Goal: Information Seeking & Learning: Learn about a topic

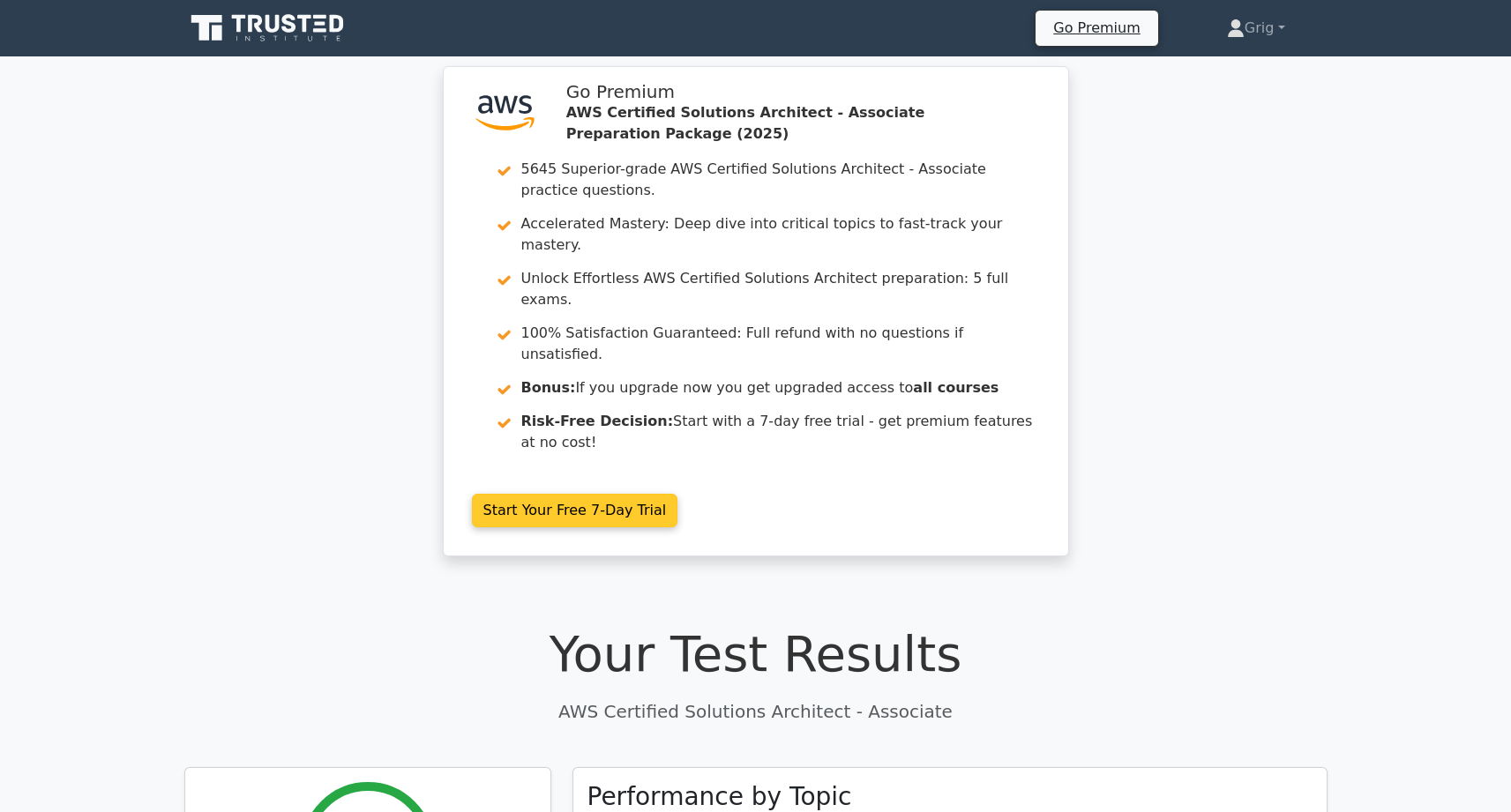
click at [678, 494] on link "Start Your Free 7-Day Trial" at bounding box center [574, 511] width 206 height 34
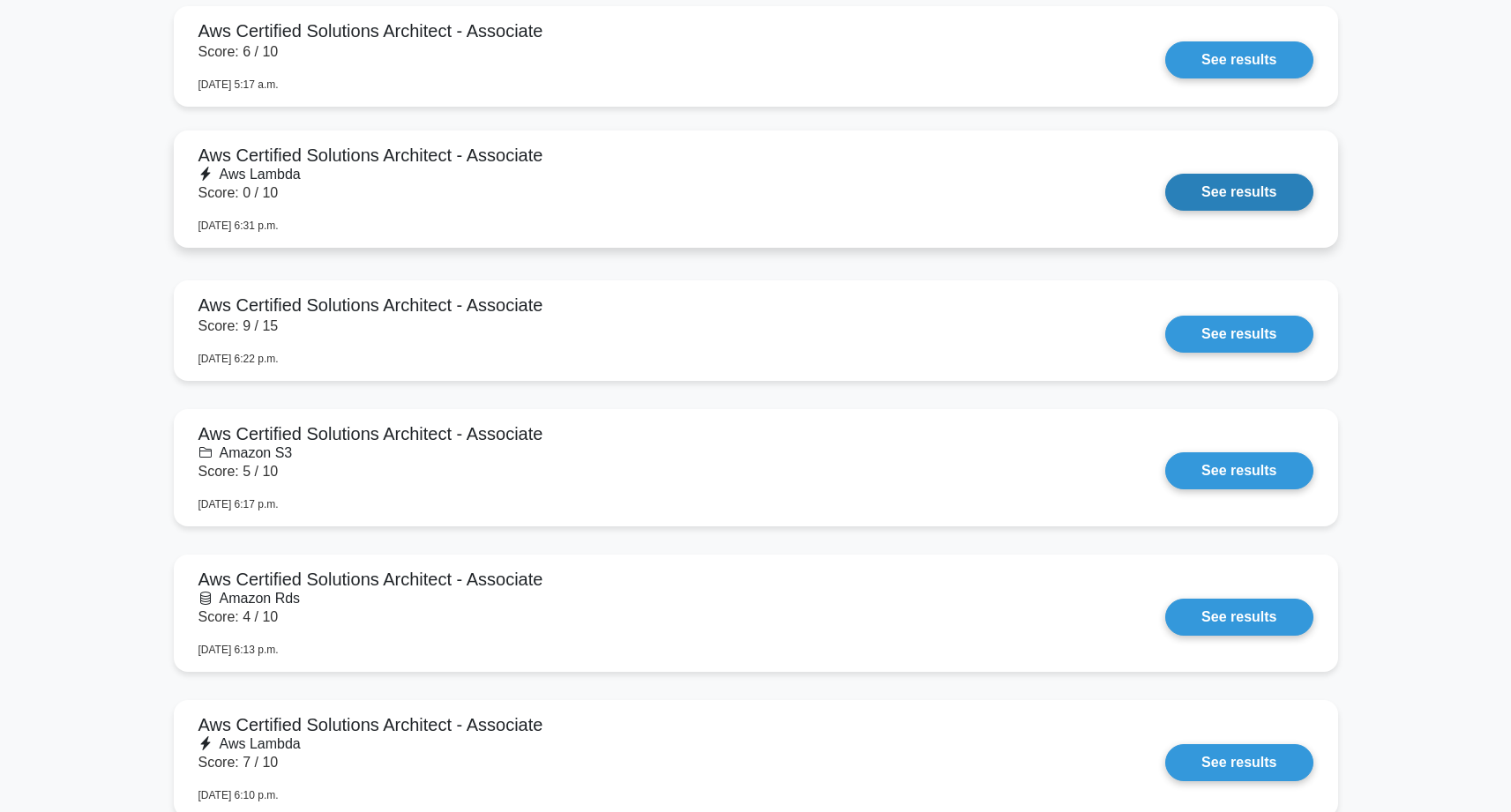
scroll to position [1721, 0]
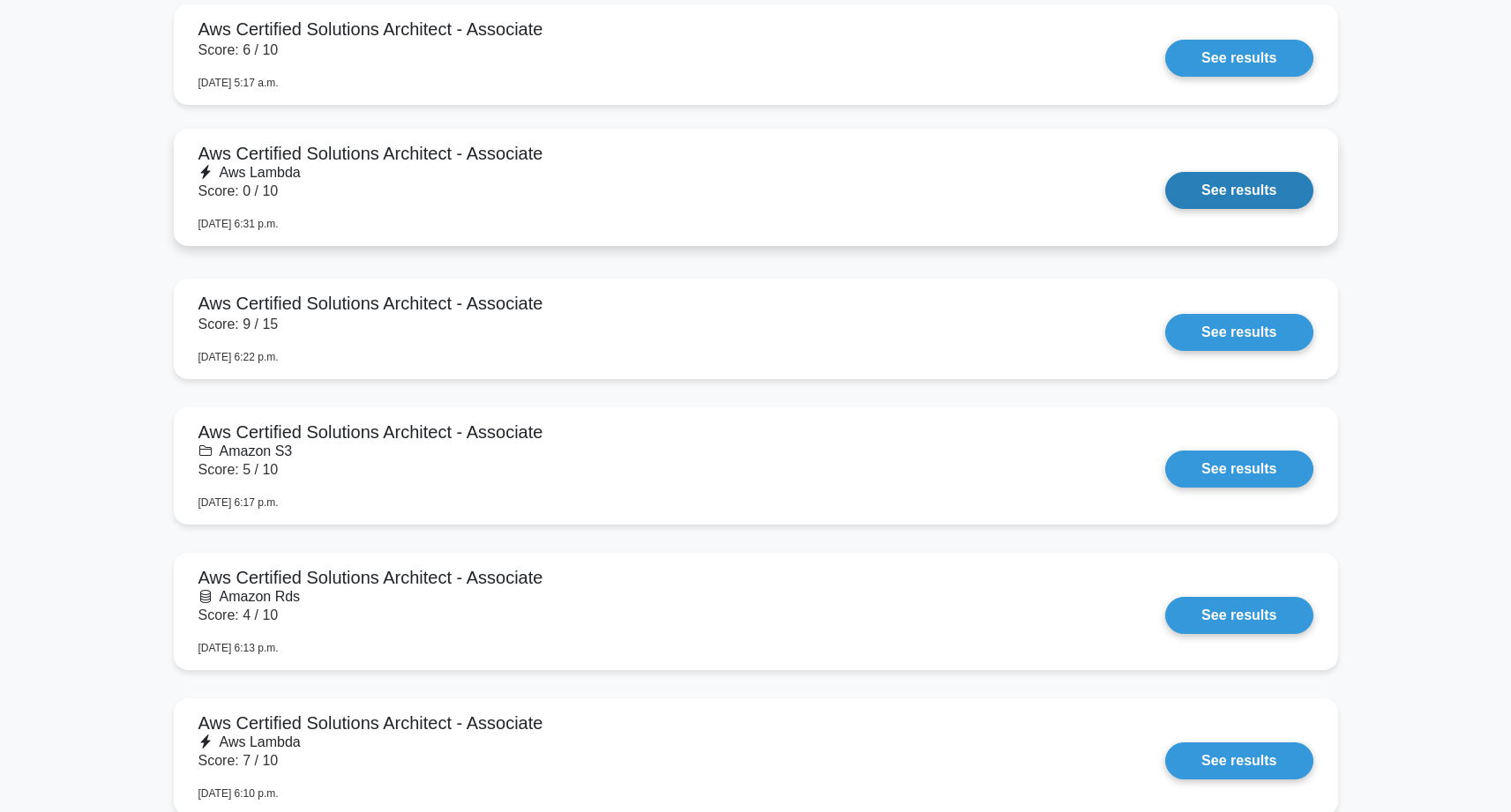
click at [1165, 209] on link "See results" at bounding box center [1239, 190] width 148 height 37
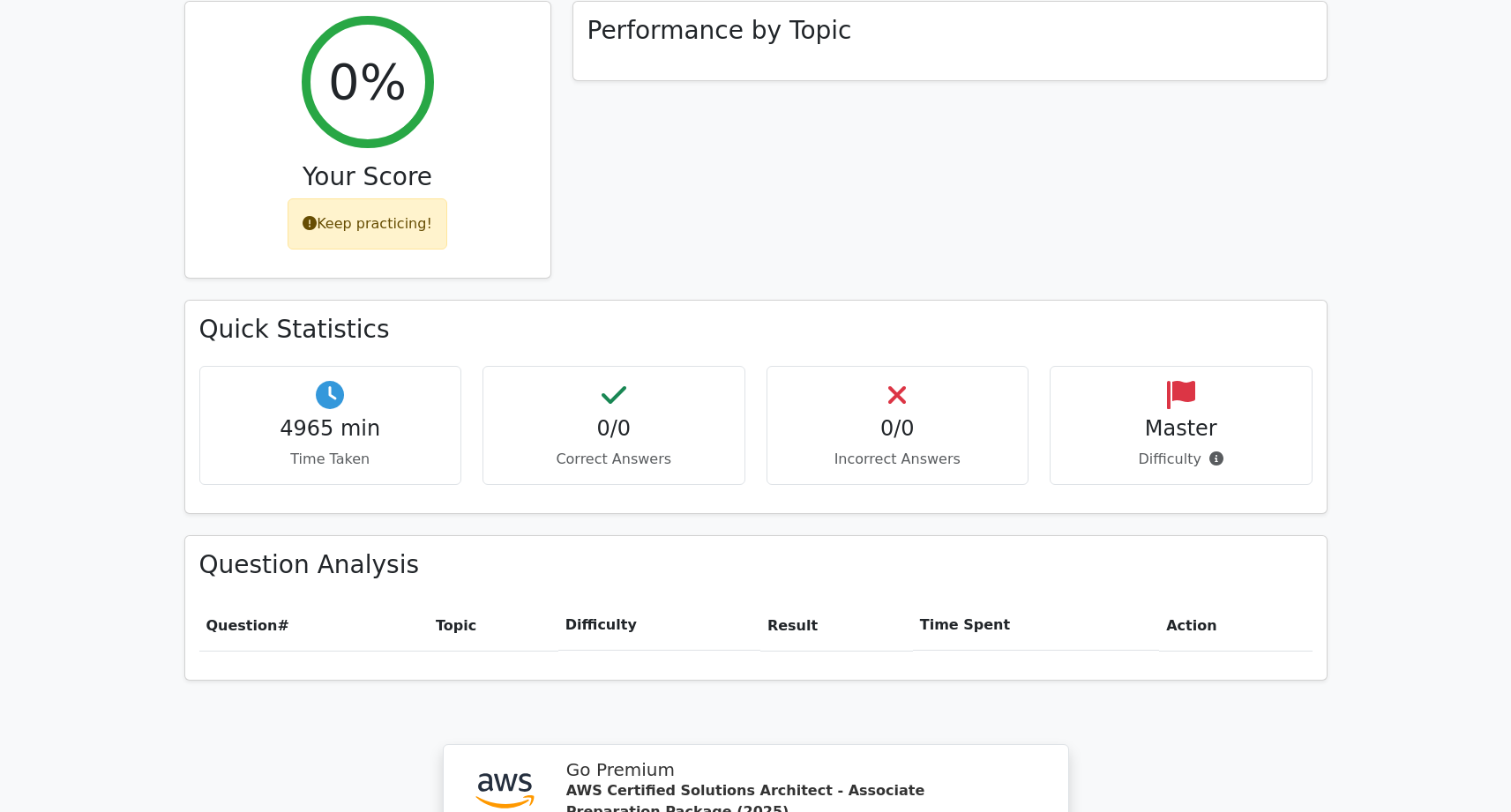
click at [618, 422] on div "4965 min Time Taken 0/0 Correct Answers 0/0 Incorrect Answers Master" at bounding box center [756, 432] width 1135 height 133
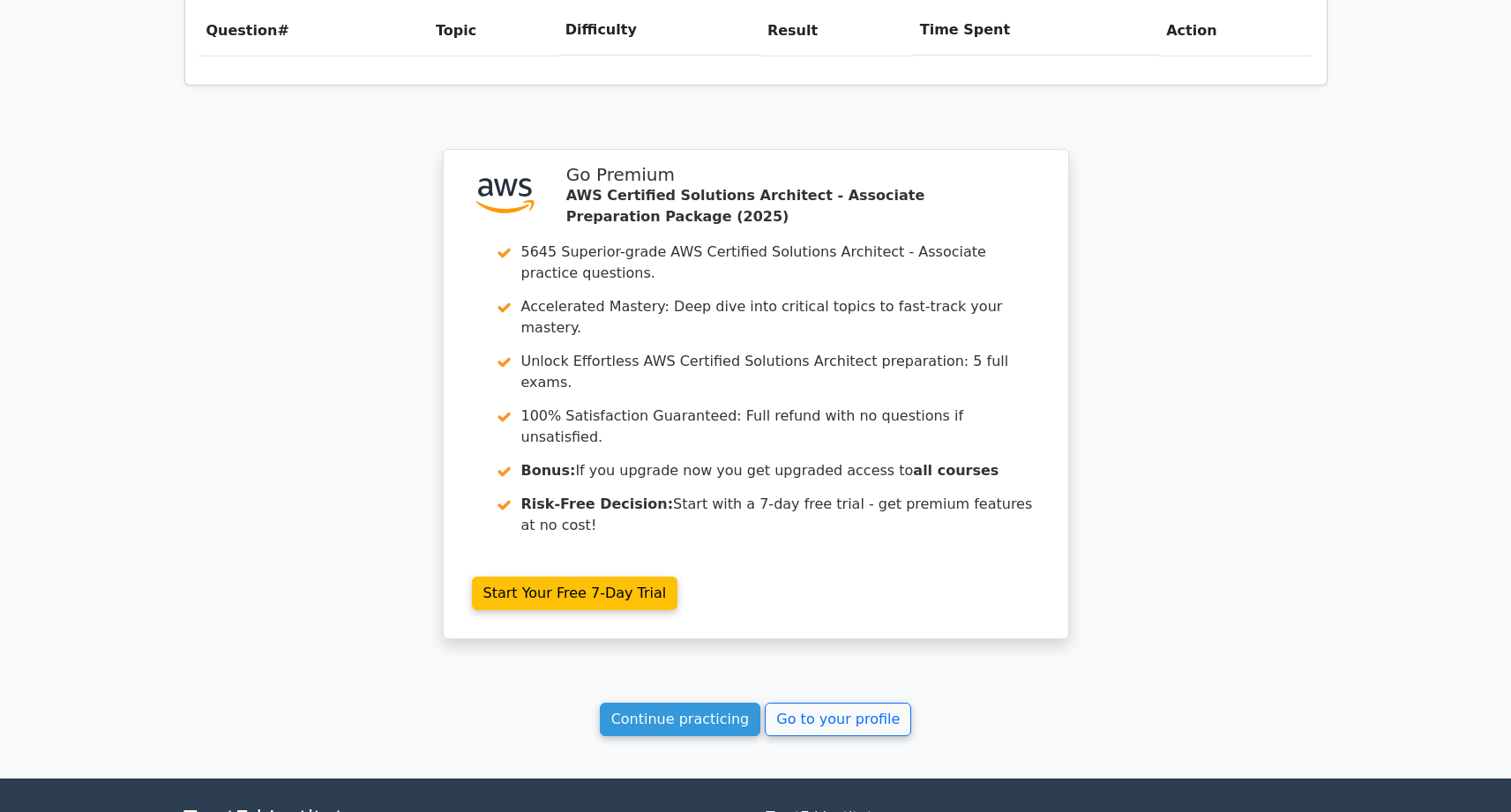
scroll to position [1409, 0]
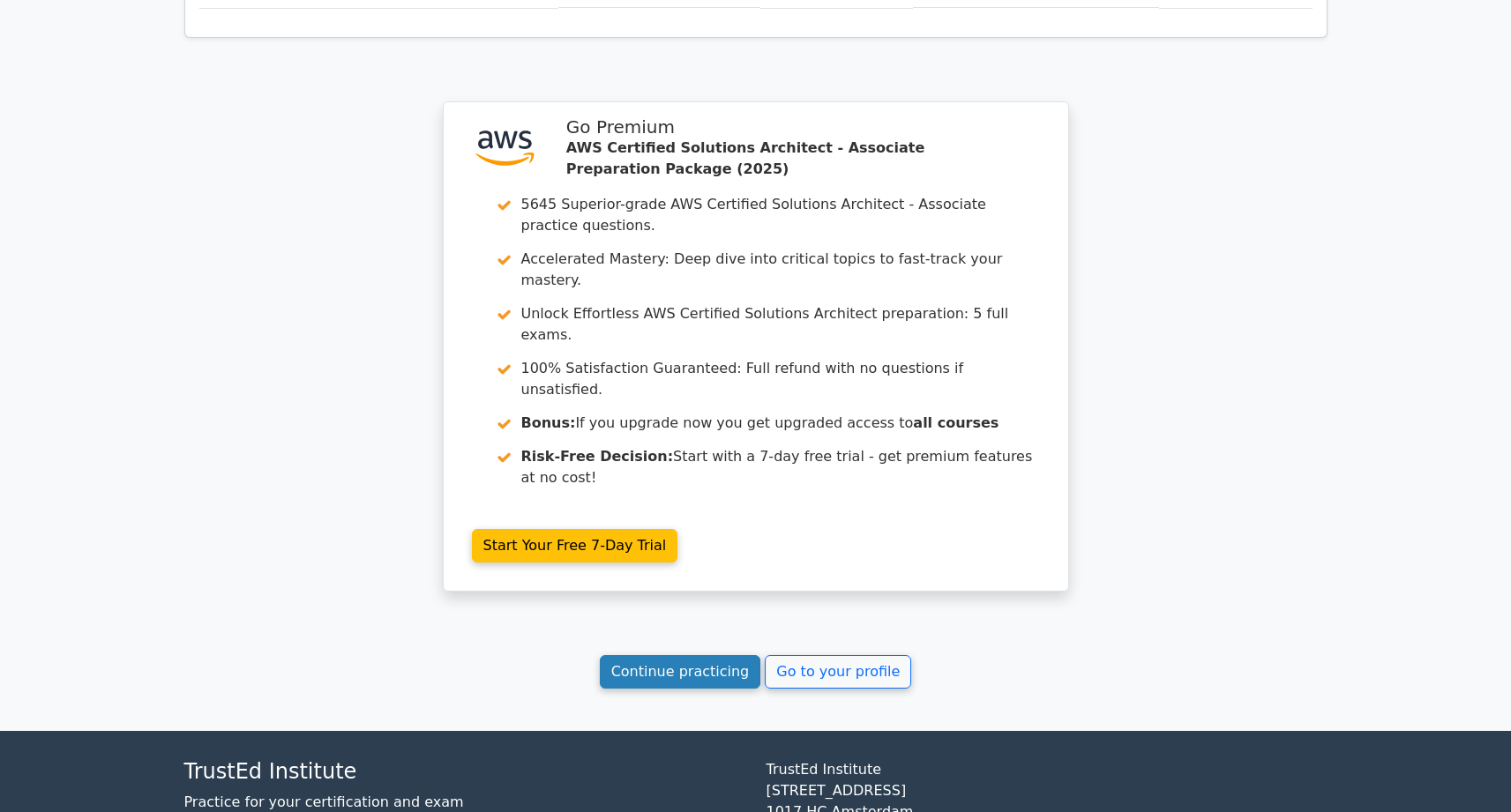
click at [649, 655] on link "Continue practicing" at bounding box center [680, 672] width 162 height 34
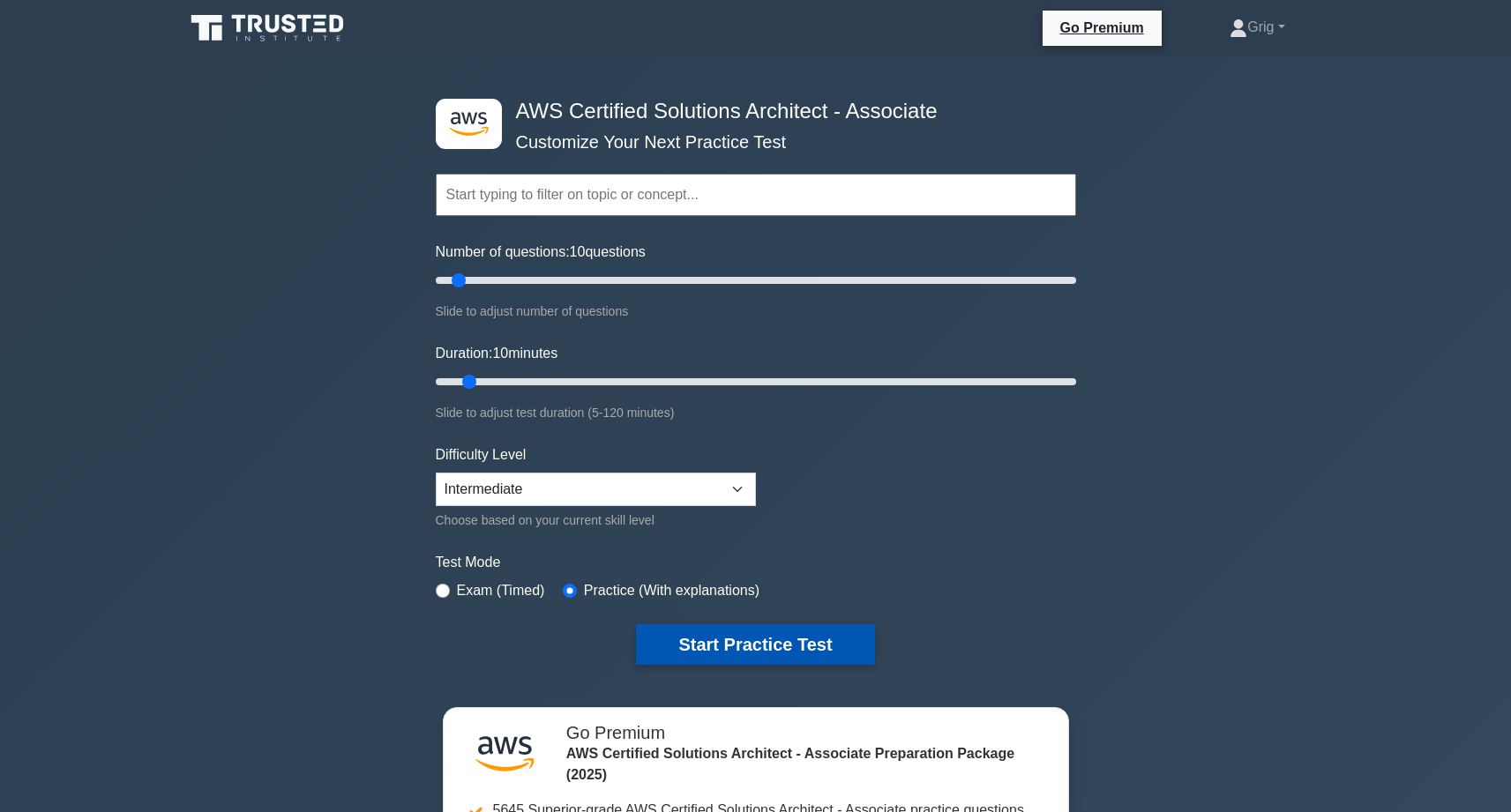
click at [695, 648] on button "Start Practice Test" at bounding box center [755, 644] width 238 height 40
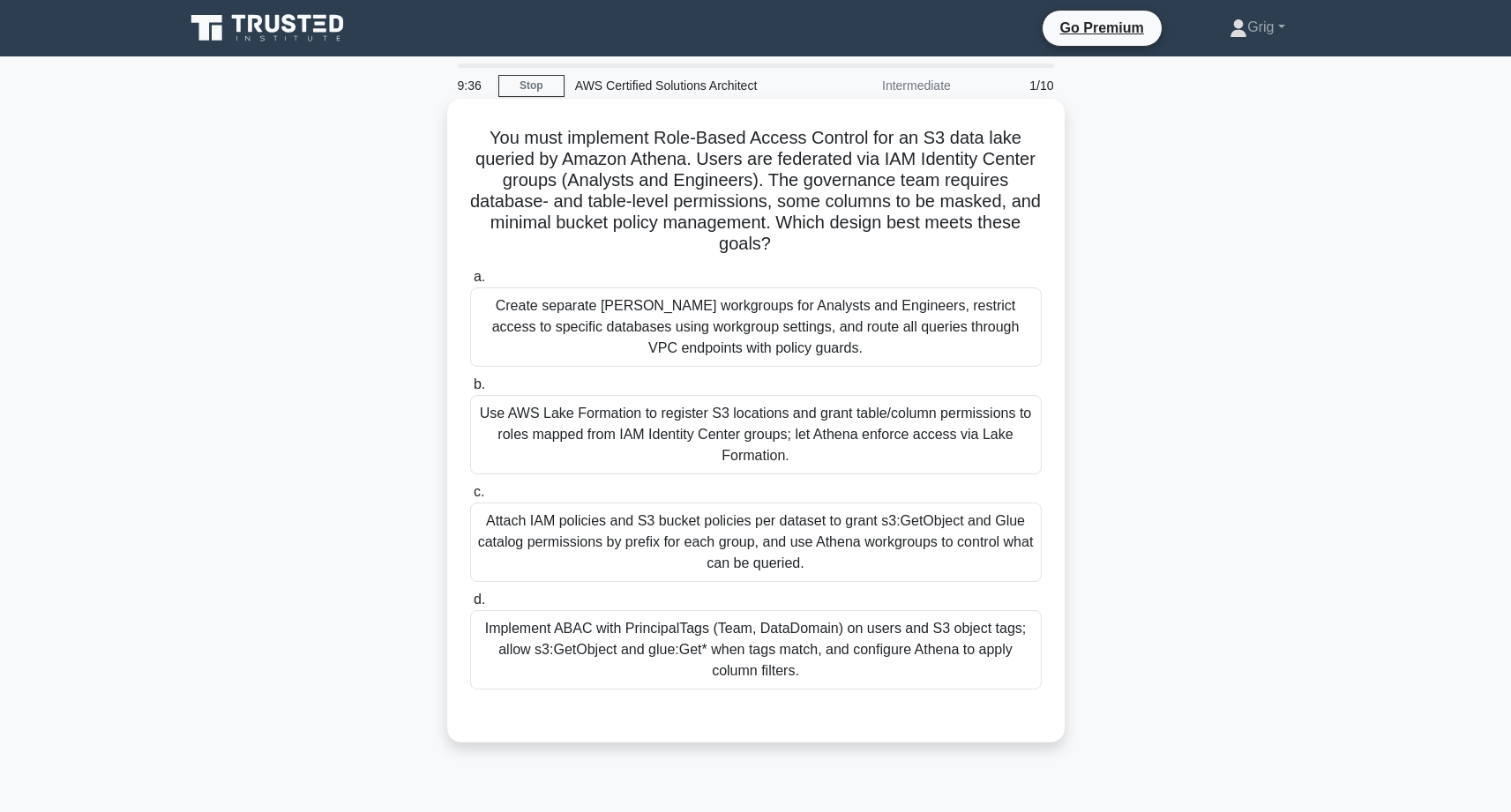
click at [587, 250] on h5 "You must implement Role-Based Access Control for an S3 data lake queried by Ama…" at bounding box center [756, 191] width 575 height 129
click at [786, 434] on div "Use AWS Lake Formation to register S3 locations and grant table/column permissi…" at bounding box center [756, 434] width 572 height 79
click at [471, 390] on input "b. Use AWS Lake Formation to register S3 locations and grant table/column permi…" at bounding box center [471, 385] width 0 height 11
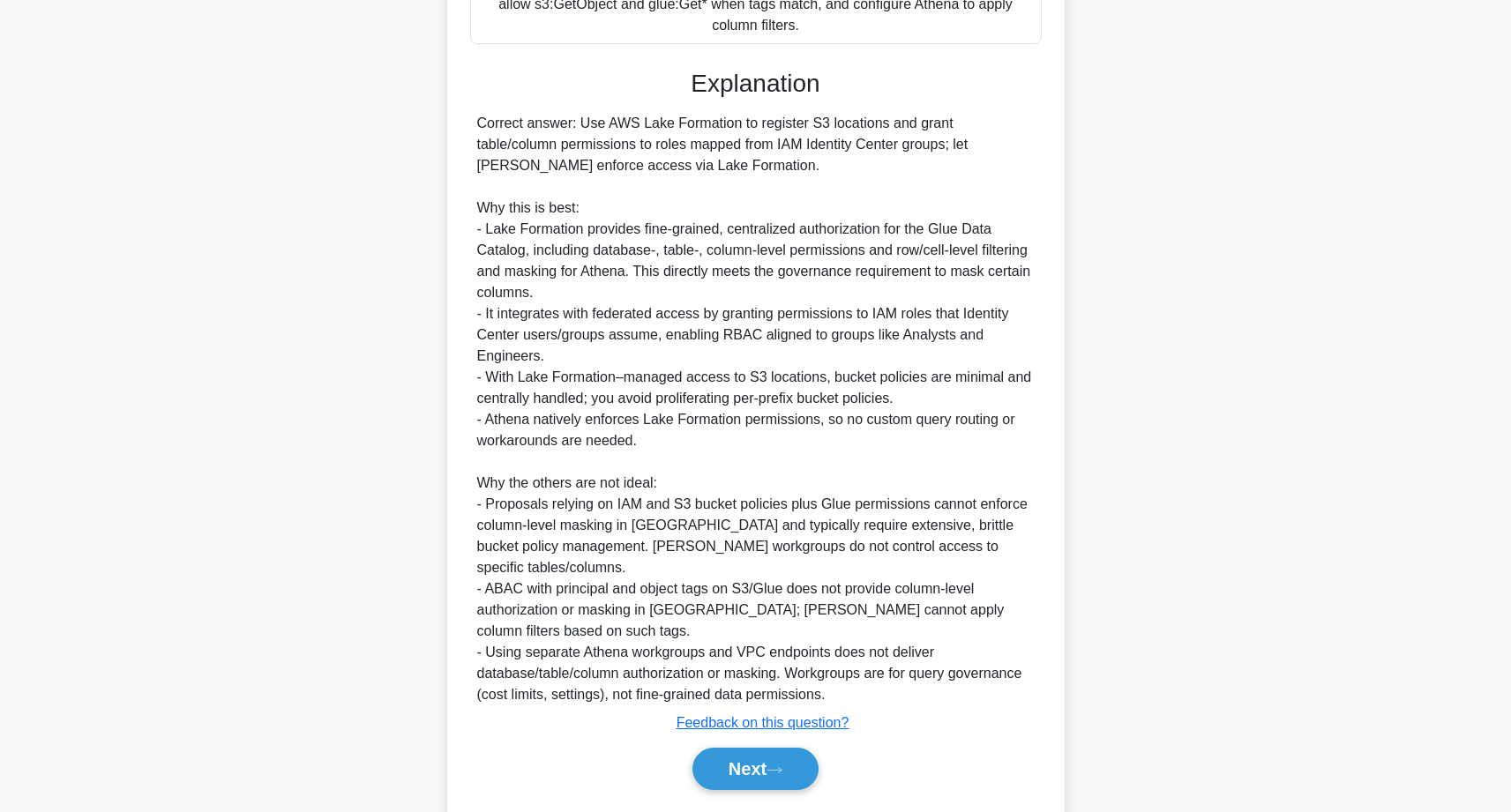
scroll to position [678, 0]
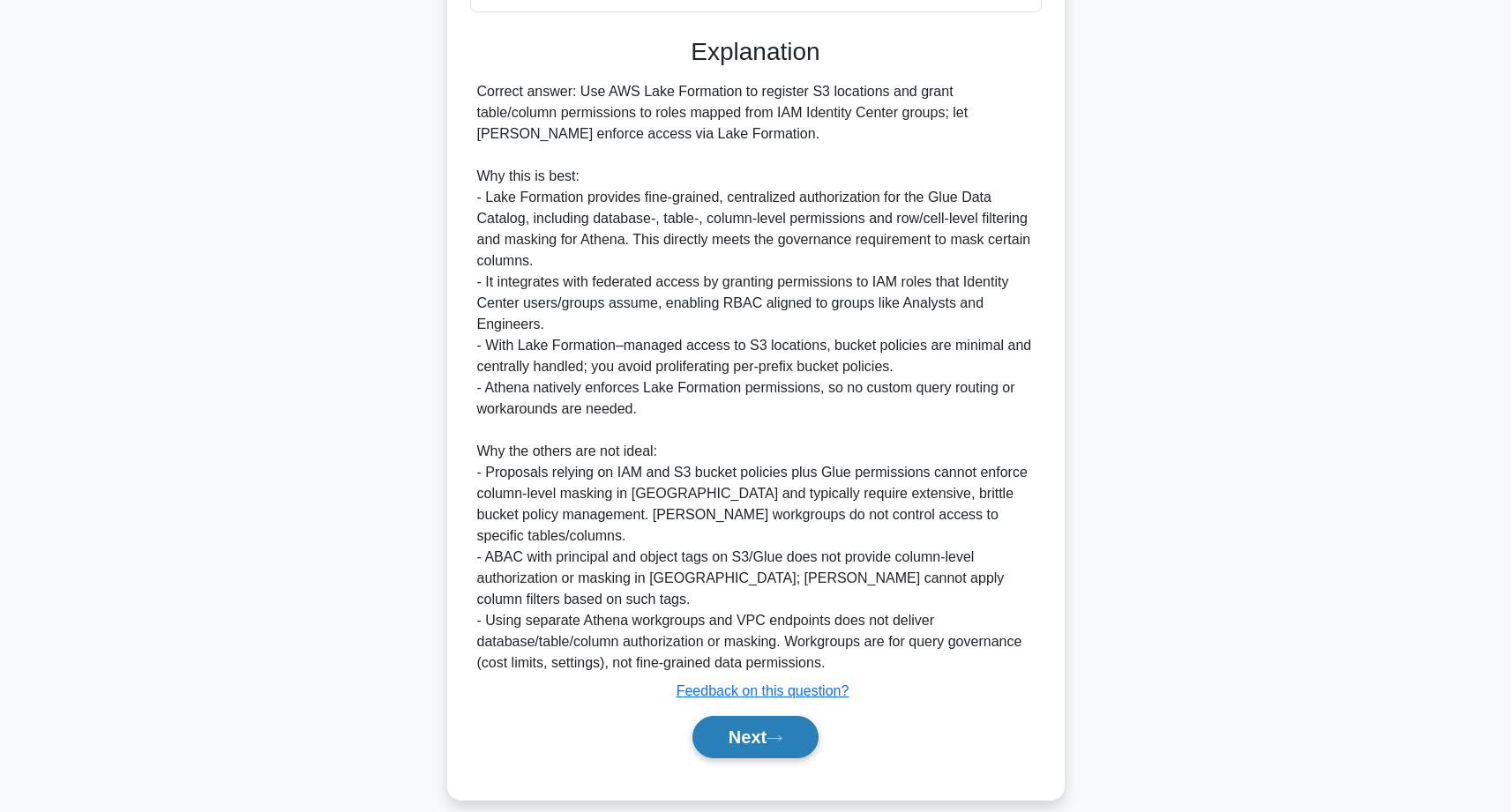
click at [755, 721] on button "Next" at bounding box center [756, 736] width 126 height 42
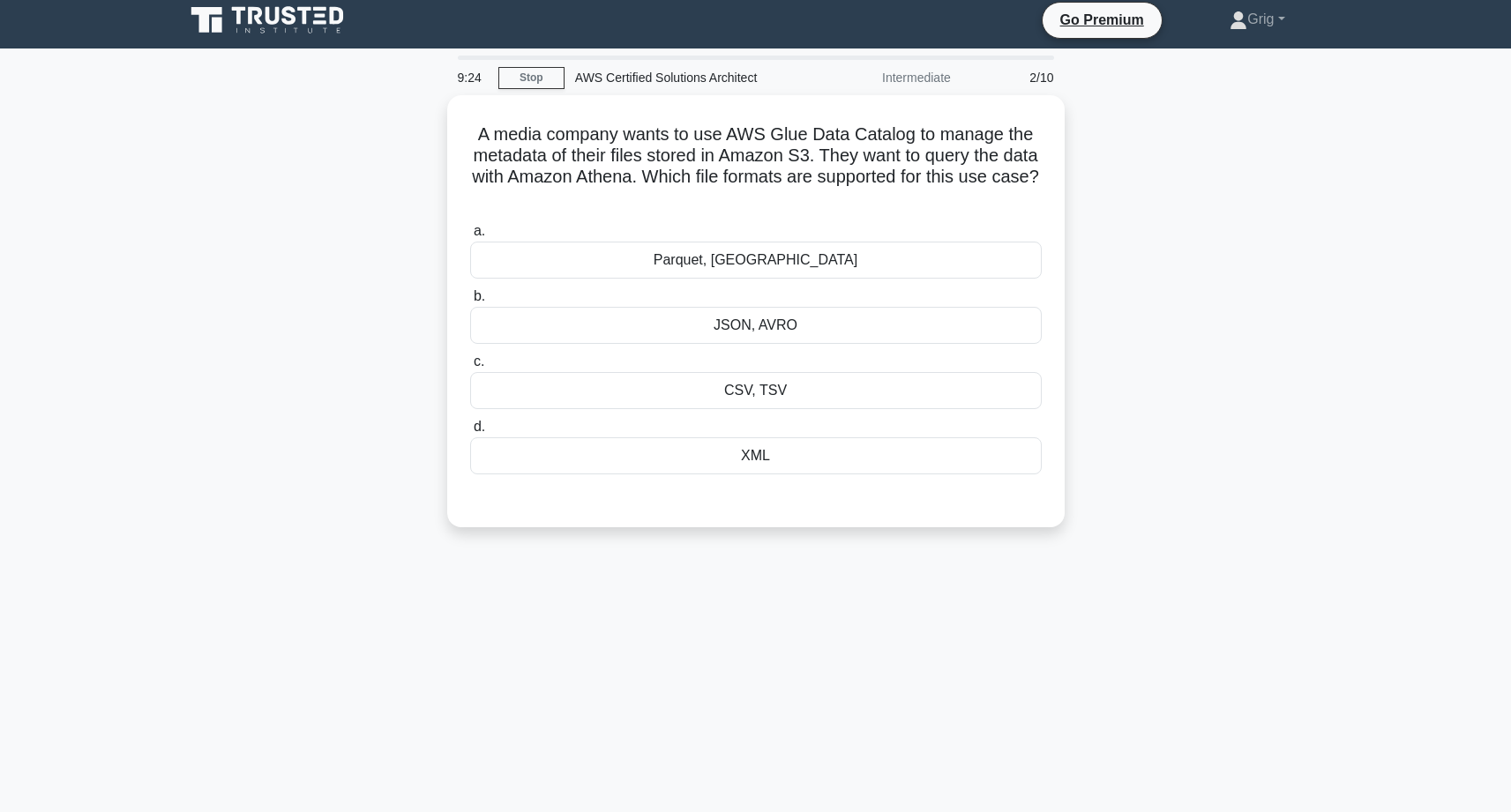
scroll to position [0, 0]
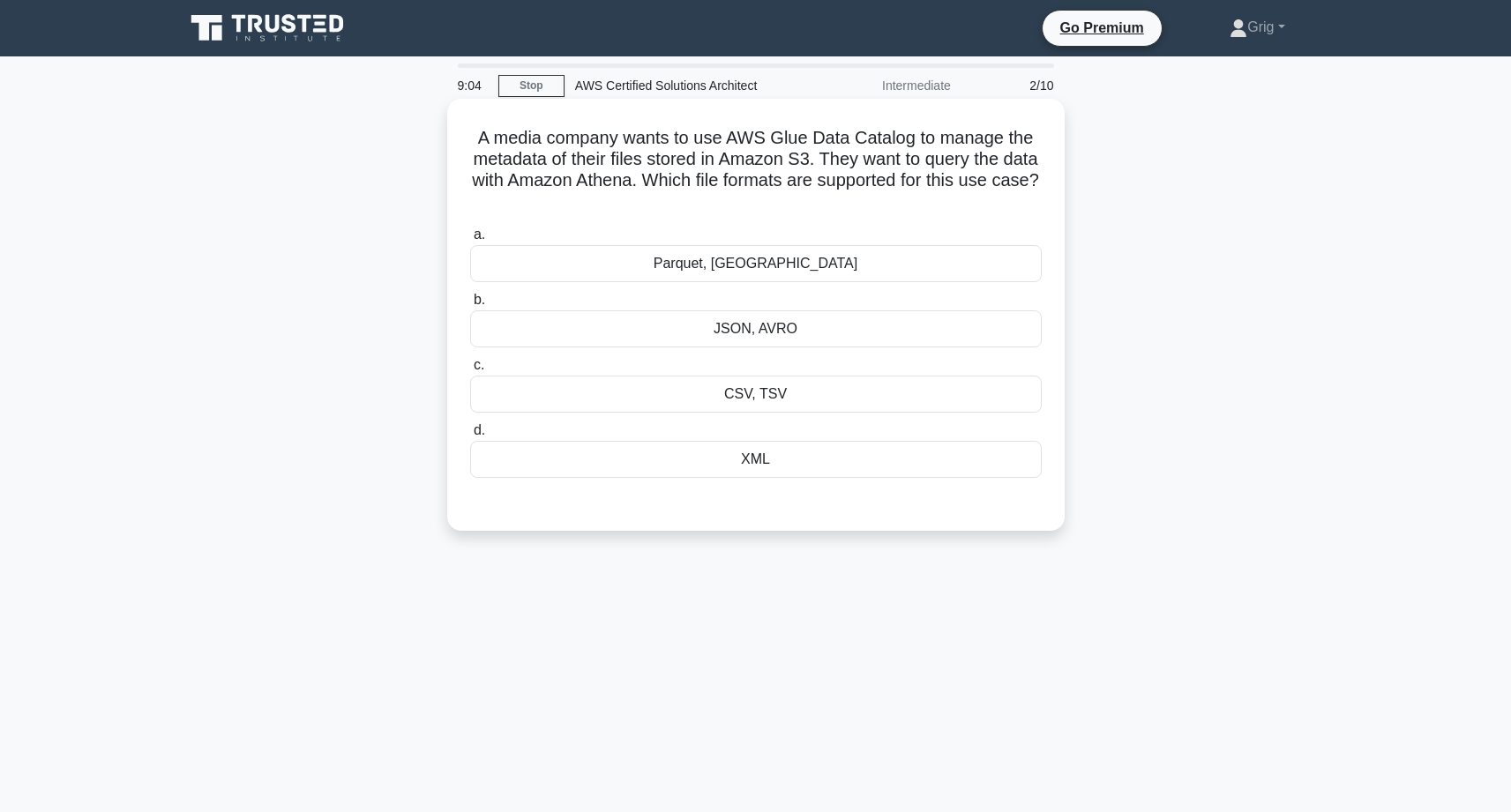
click at [776, 268] on div "Parquet, [GEOGRAPHIC_DATA]" at bounding box center [756, 264] width 572 height 37
click at [471, 241] on input "a. Parquet, ORC" at bounding box center [471, 235] width 0 height 11
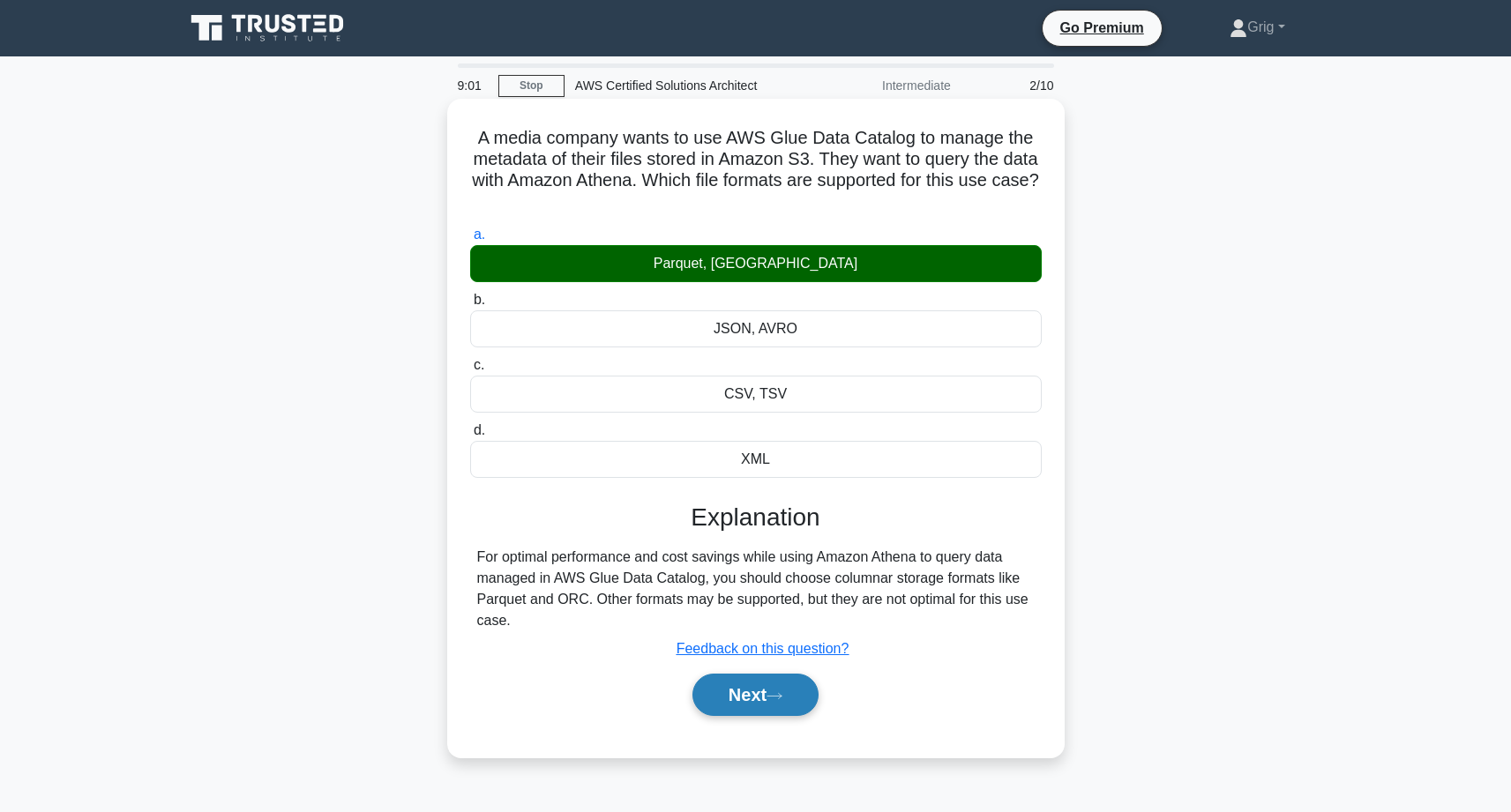
click at [764, 693] on button "Next" at bounding box center [756, 694] width 126 height 42
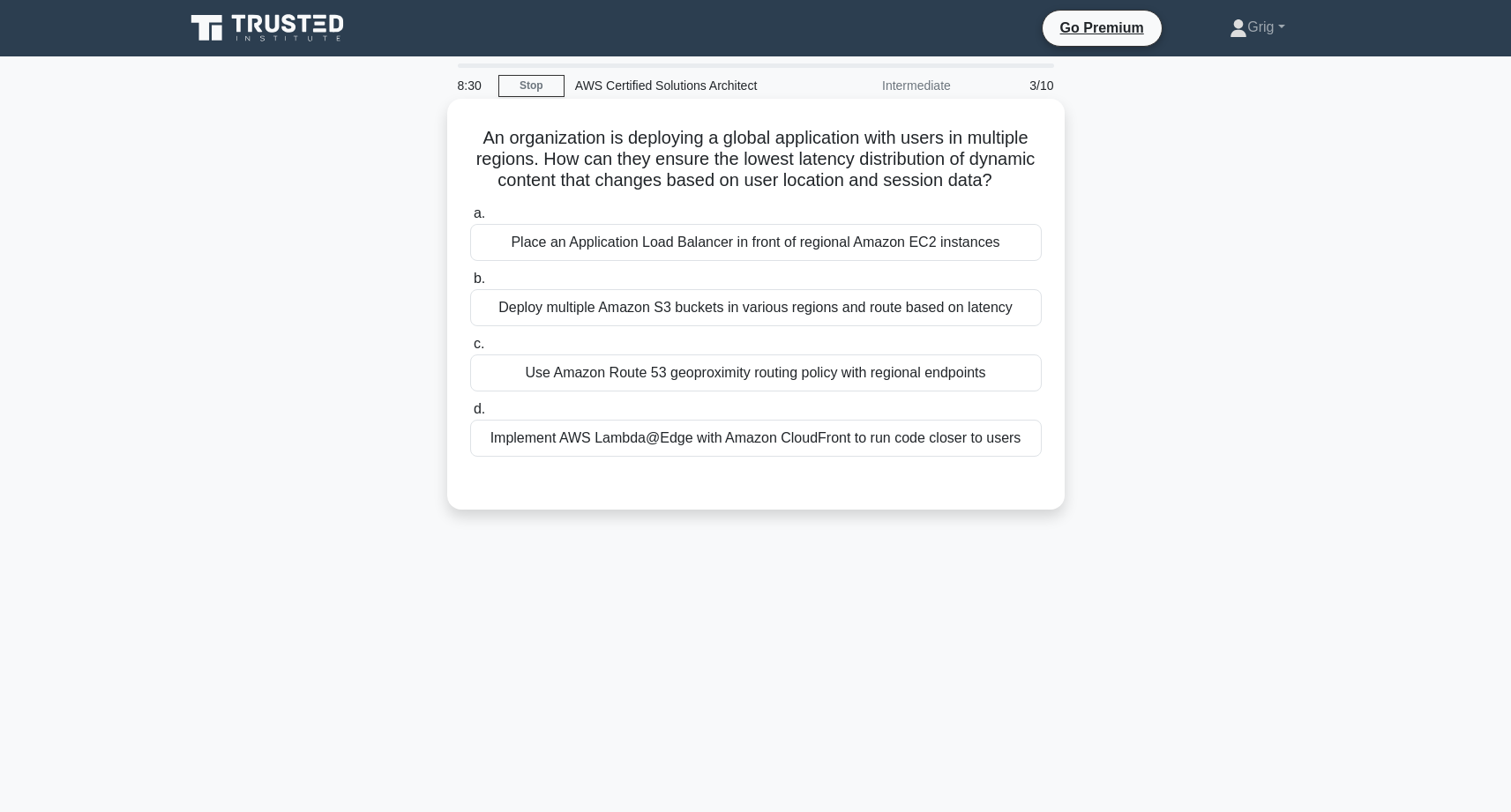
click at [681, 377] on div "Use Amazon Route 53 geoproximity routing policy with regional endpoints" at bounding box center [756, 373] width 572 height 37
click at [471, 350] on input "c. Use Amazon Route 53 geoproximity routing policy with regional endpoints" at bounding box center [471, 344] width 0 height 11
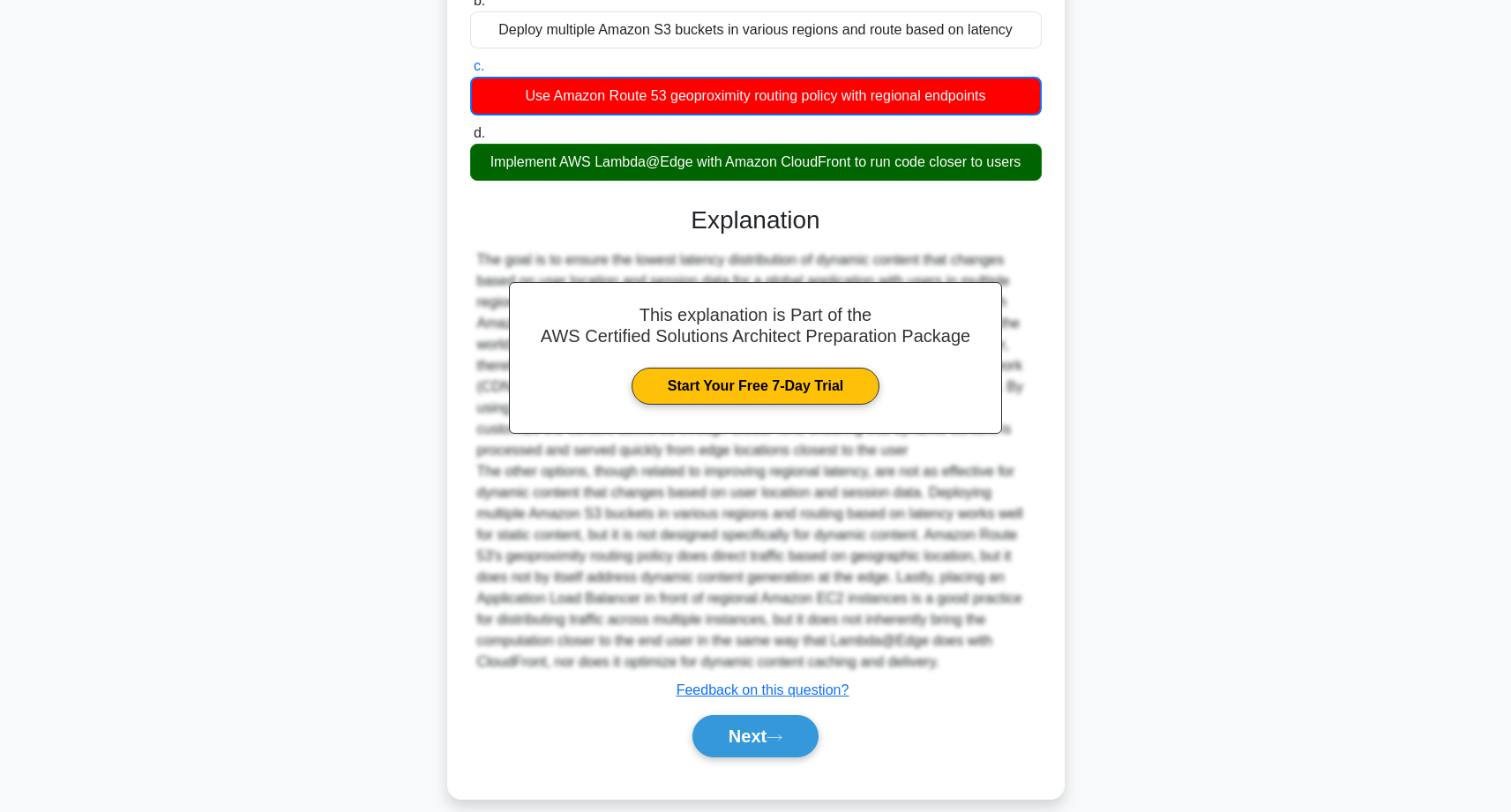
scroll to position [298, 0]
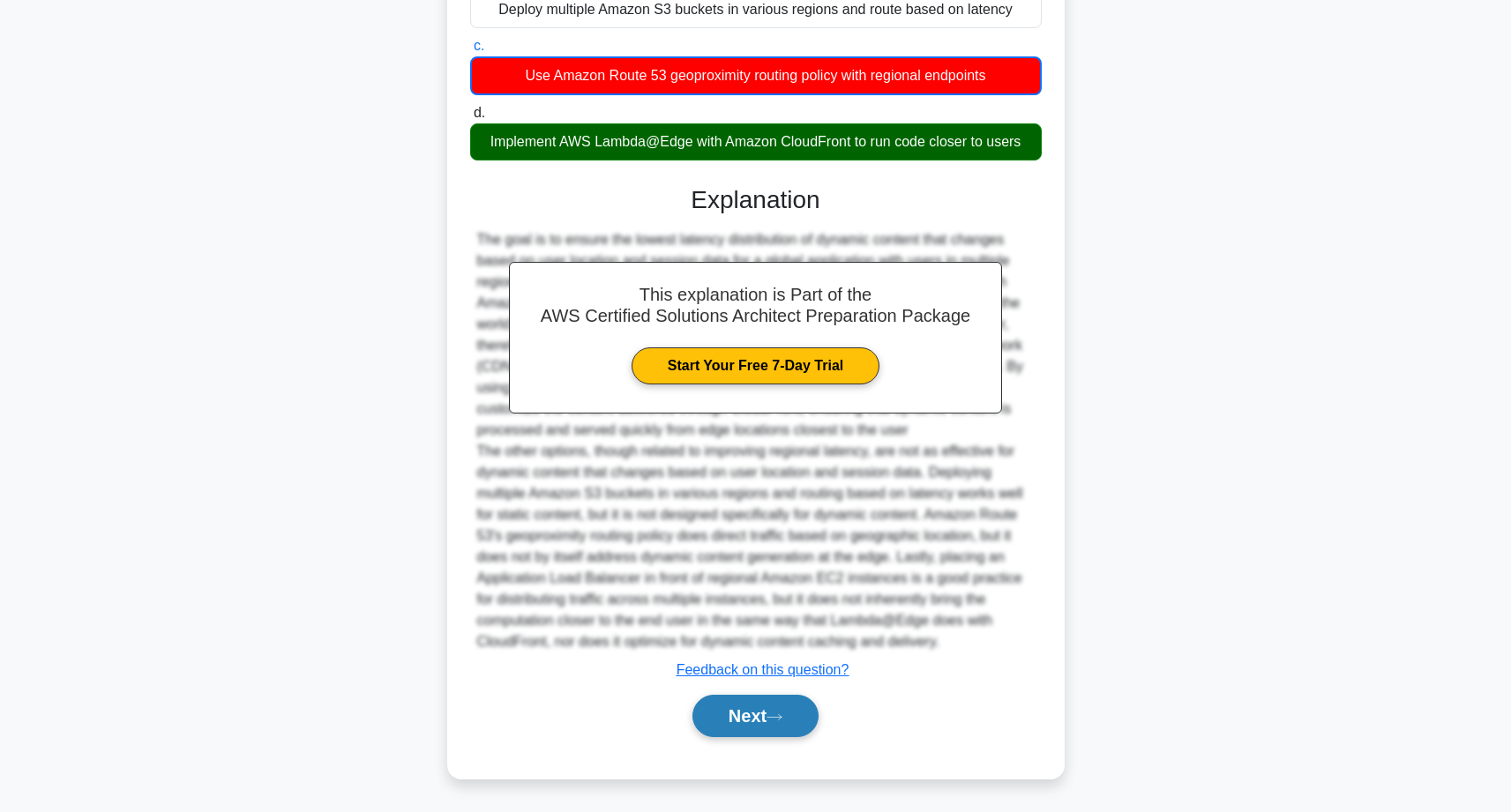
click at [739, 712] on button "Next" at bounding box center [756, 715] width 126 height 42
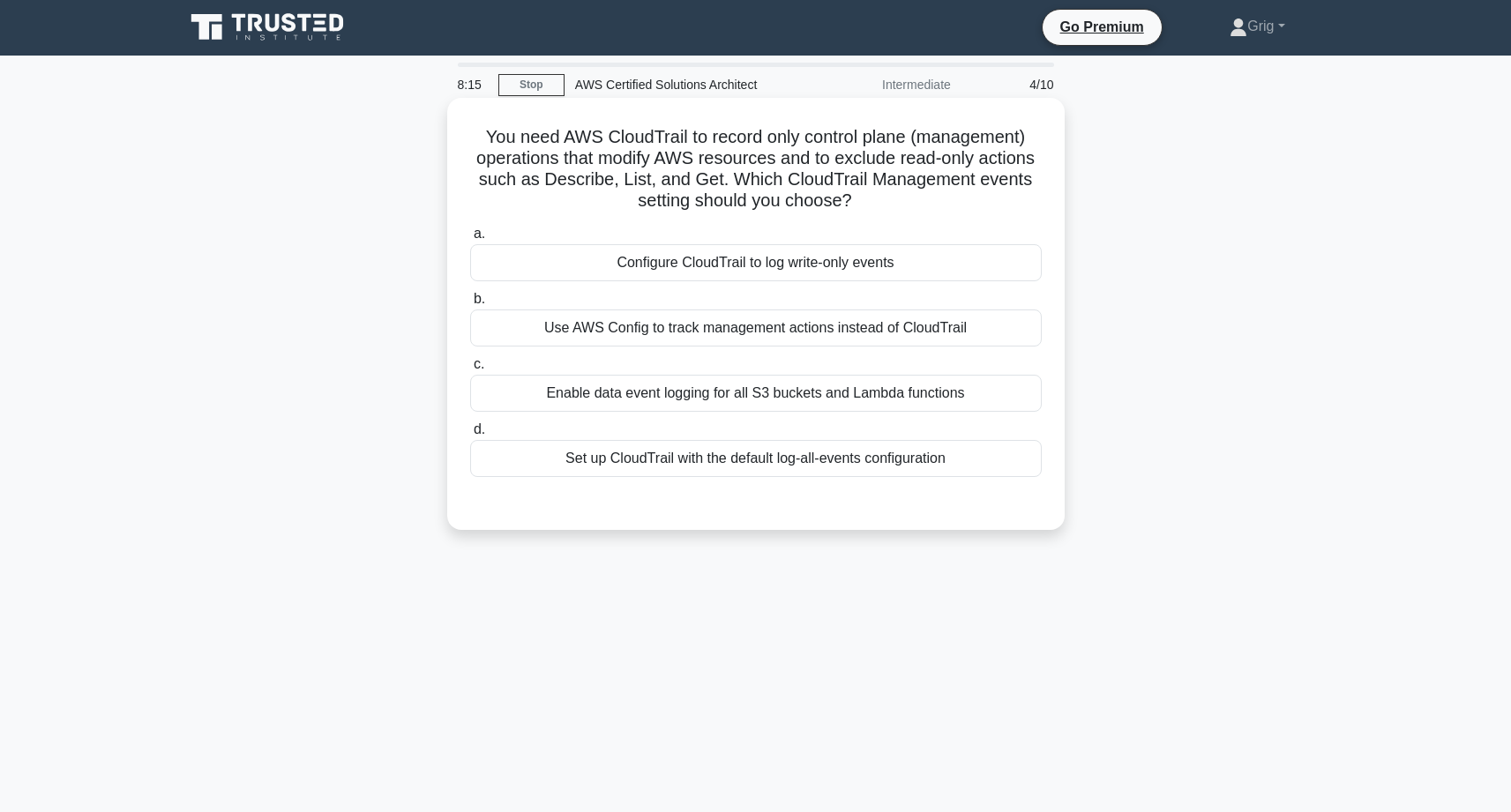
scroll to position [0, 0]
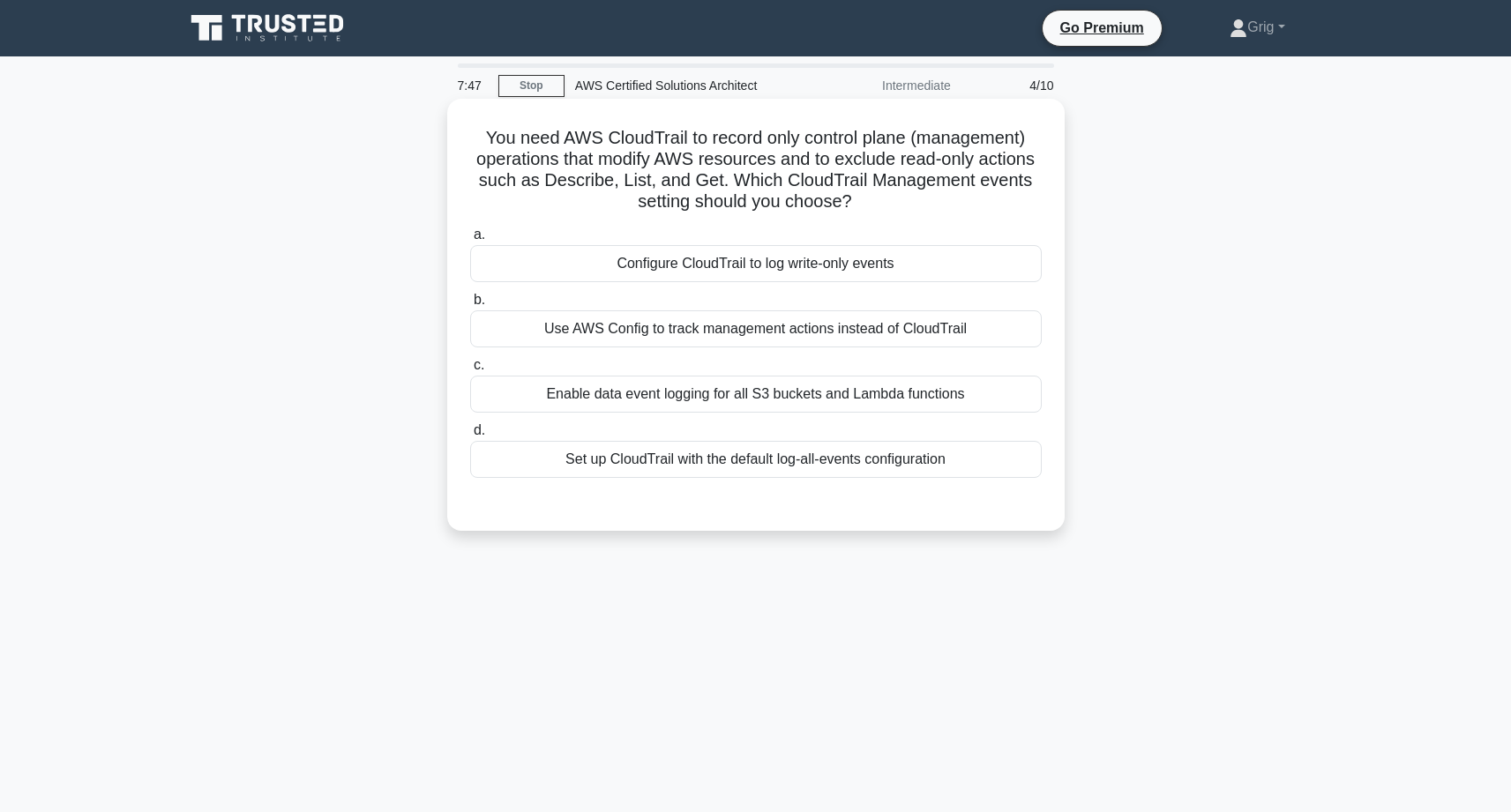
click at [705, 271] on div "Configure CloudTrail to log write-only events" at bounding box center [756, 264] width 572 height 37
click at [471, 241] on input "a. Configure CloudTrail to log write-only events" at bounding box center [471, 235] width 0 height 11
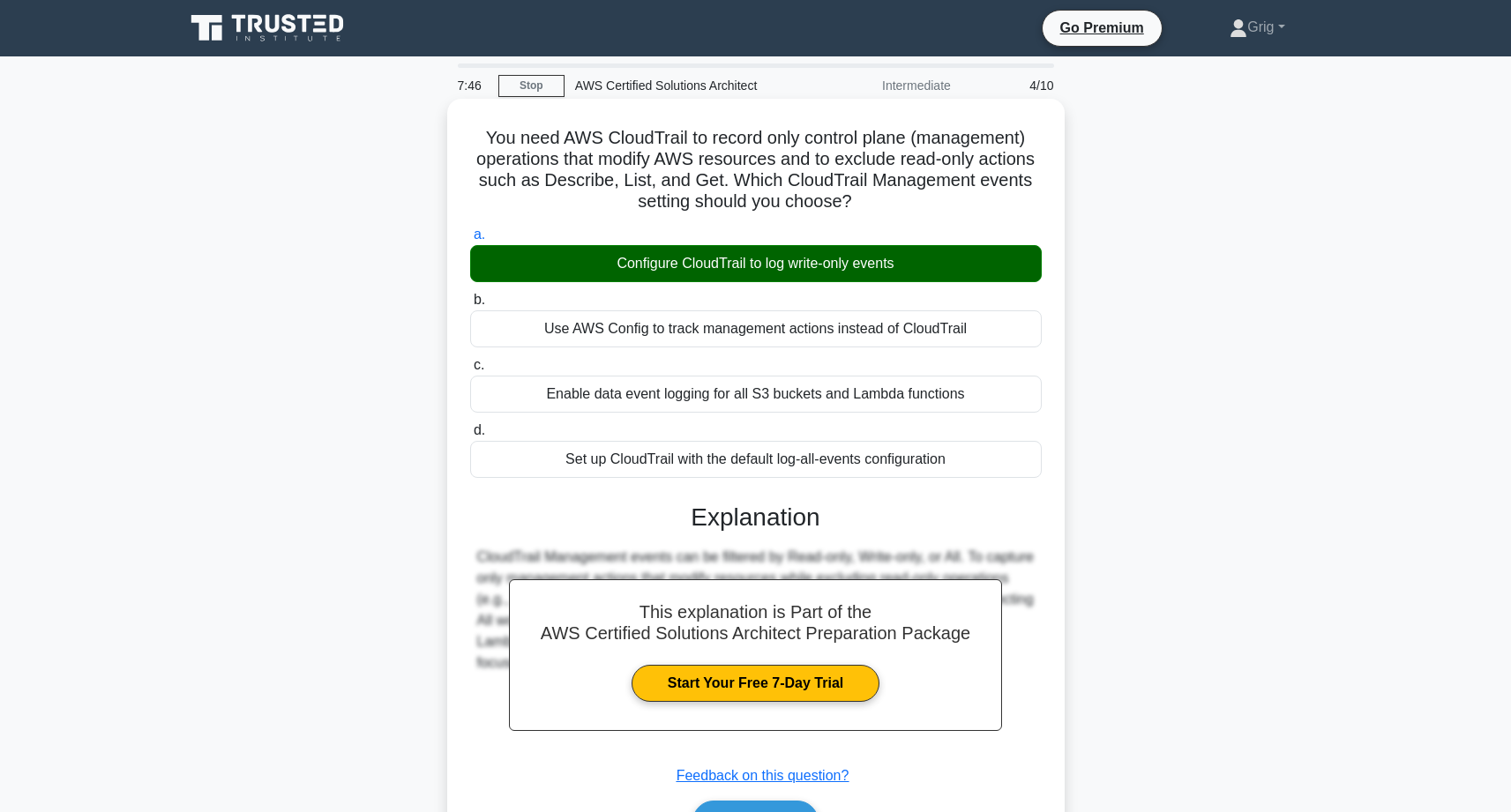
scroll to position [140, 0]
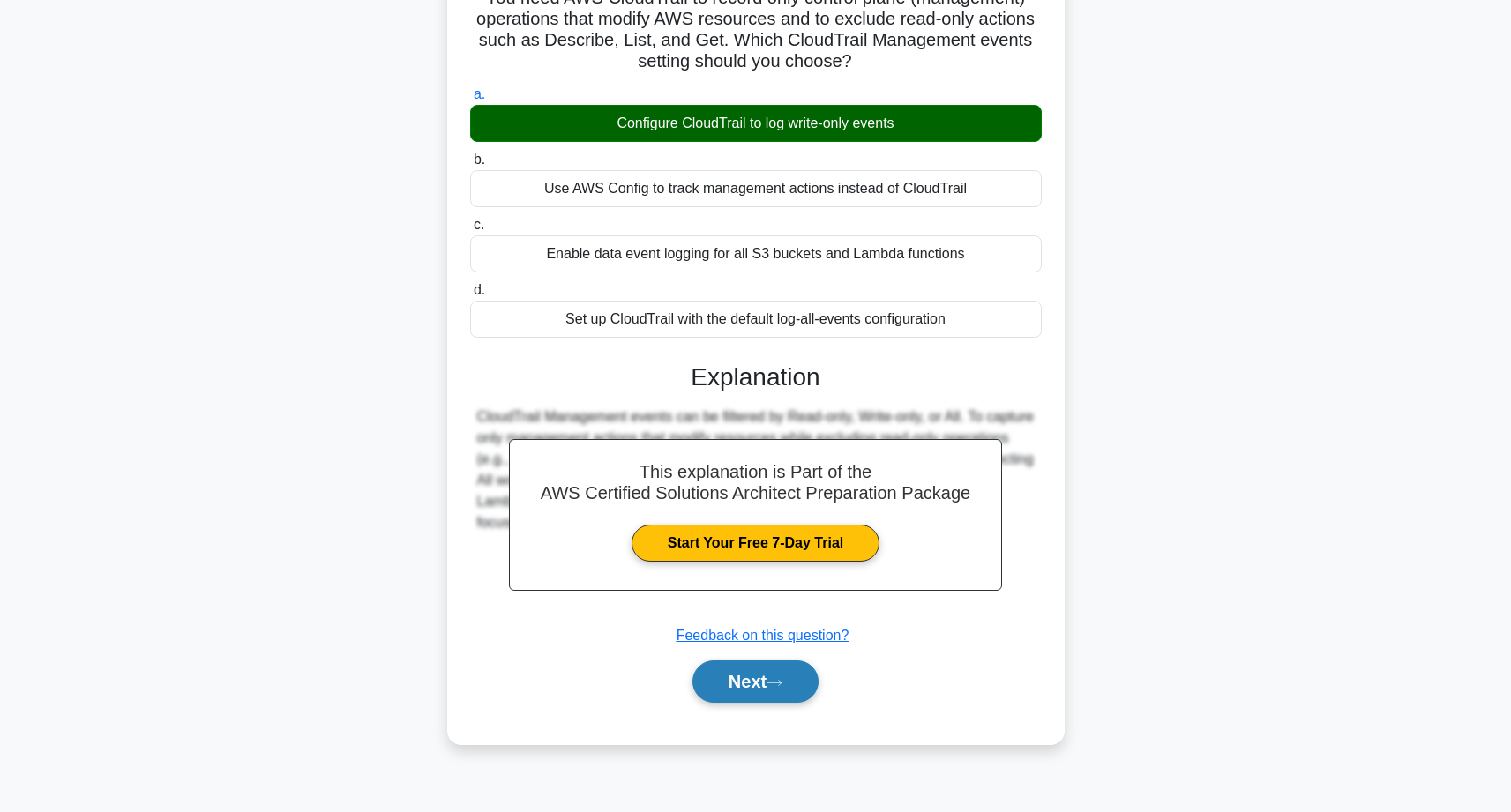
click at [779, 676] on button "Next" at bounding box center [756, 681] width 126 height 42
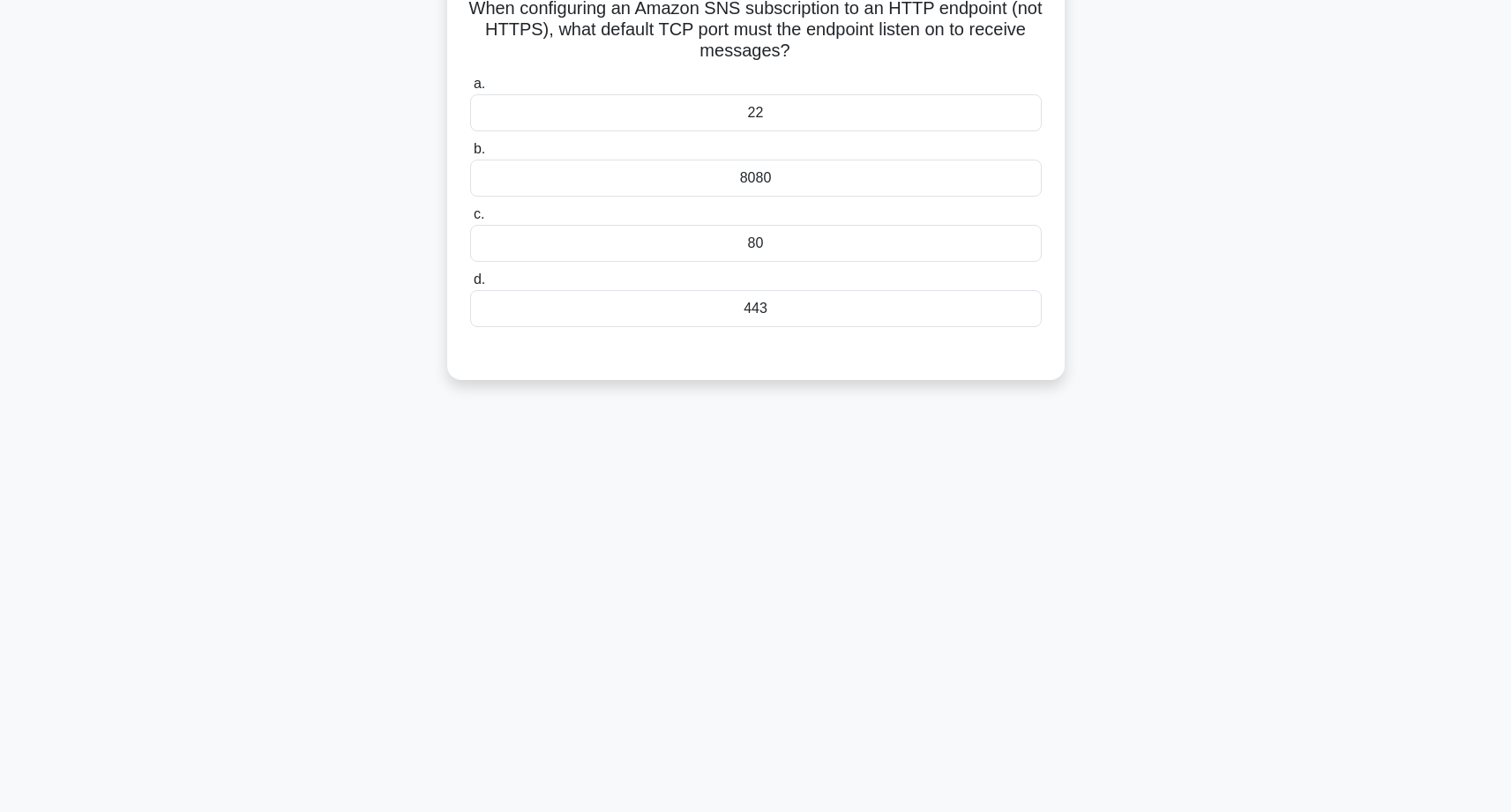
scroll to position [0, 0]
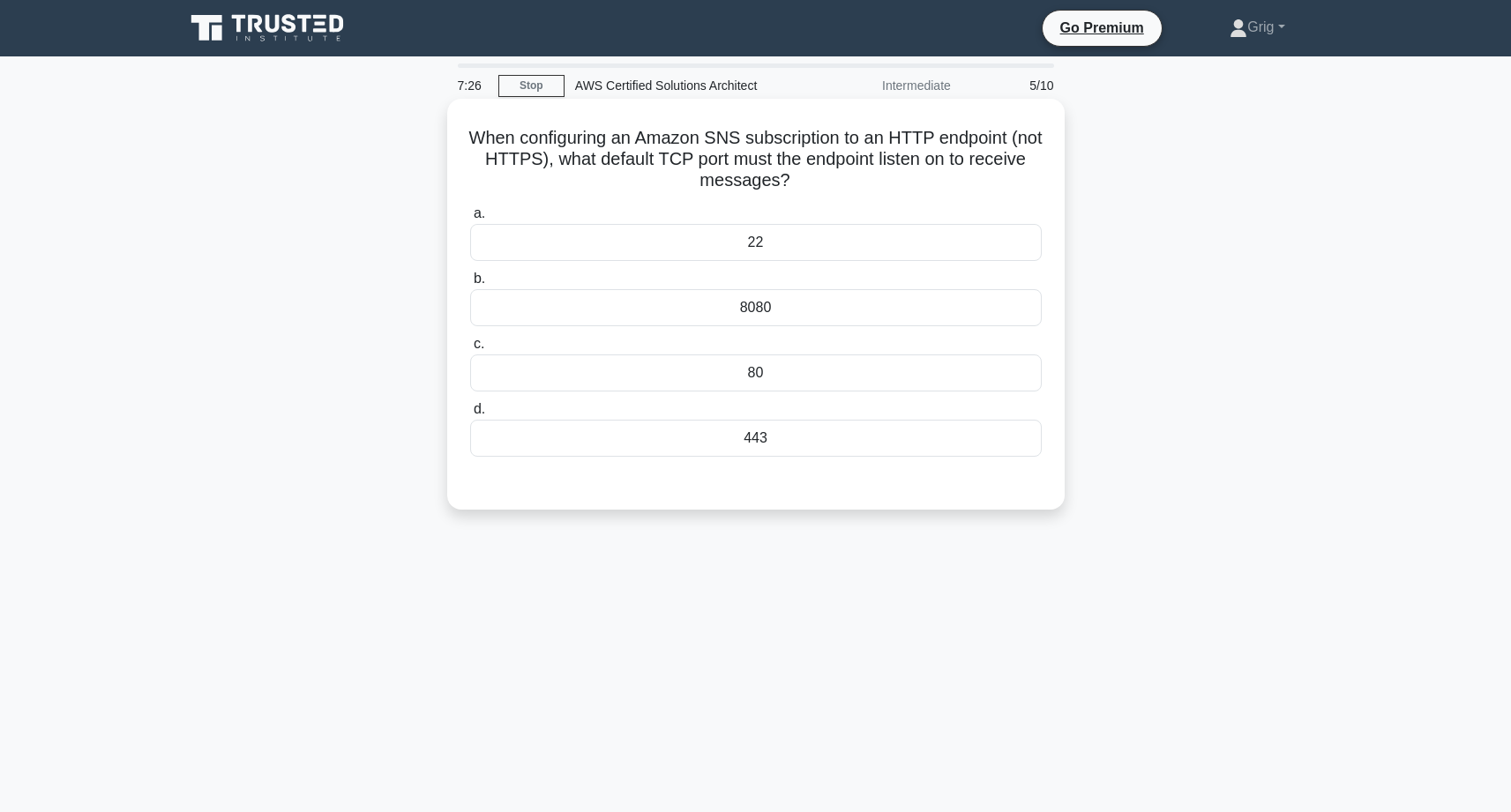
click at [807, 374] on div "80" at bounding box center [756, 373] width 572 height 37
click at [471, 350] on input "c. 80" at bounding box center [471, 344] width 0 height 11
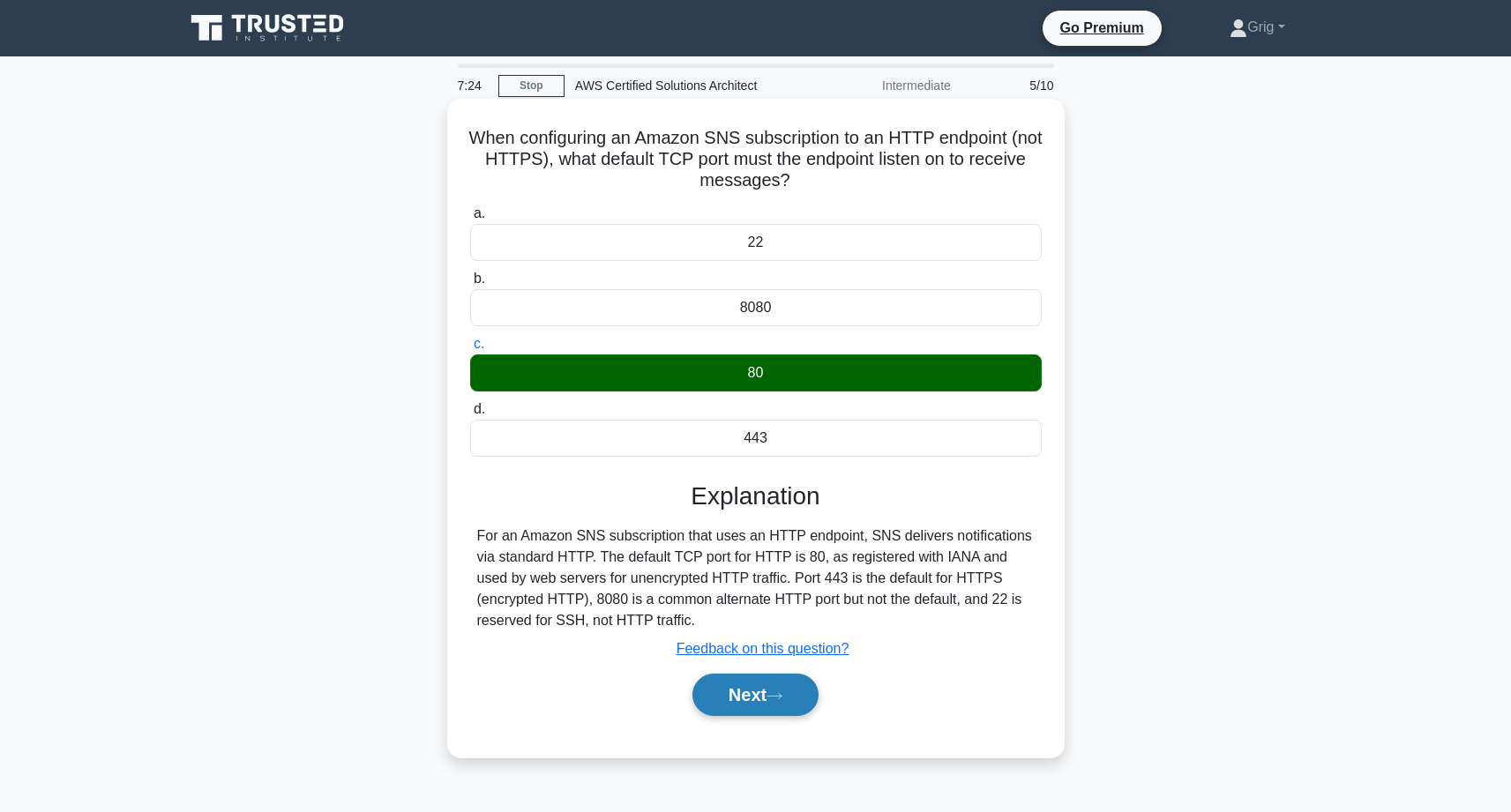
click at [752, 683] on button "Next" at bounding box center [756, 694] width 126 height 42
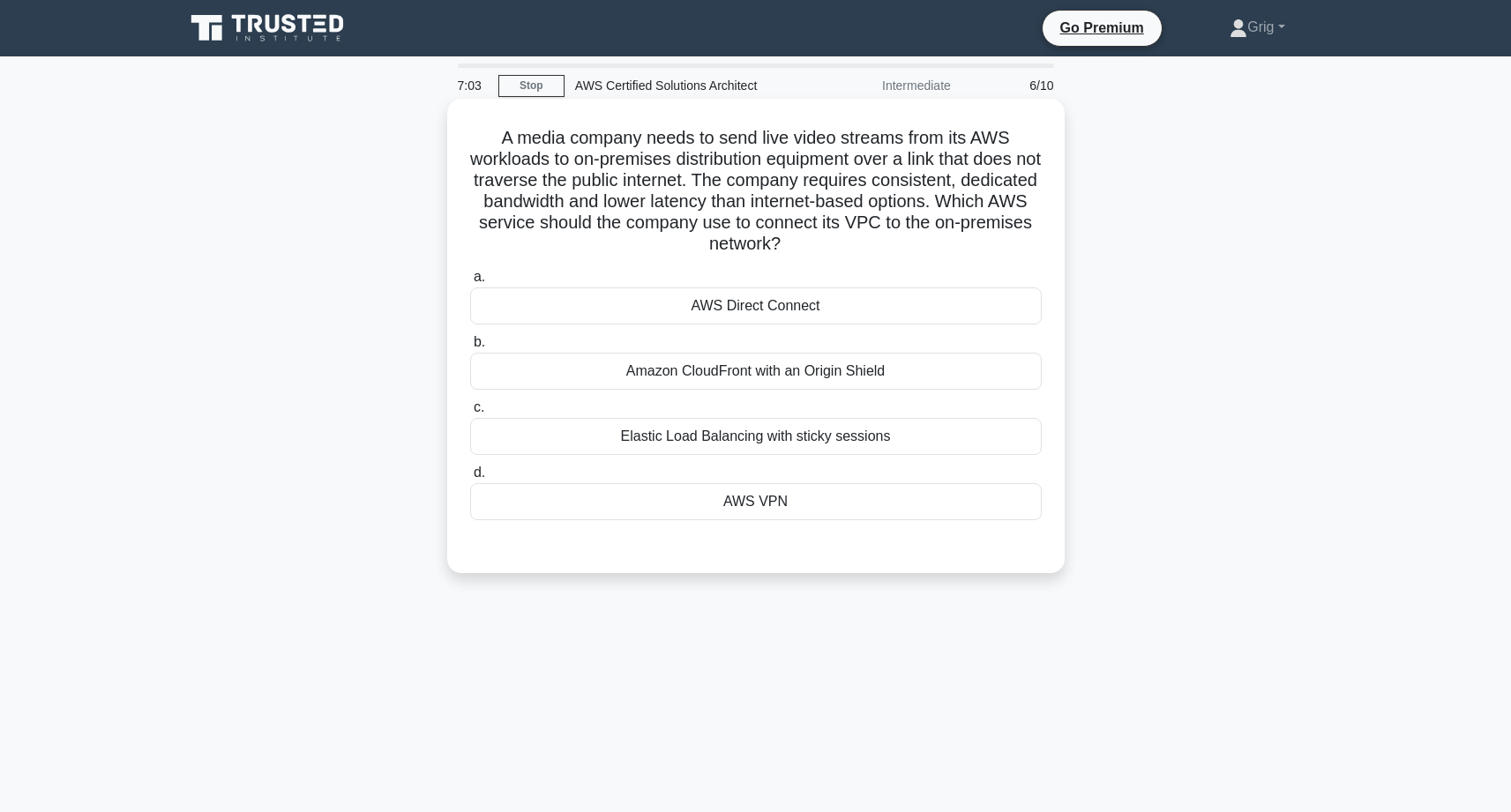
click at [744, 311] on div "AWS Direct Connect" at bounding box center [756, 306] width 572 height 37
click at [471, 283] on input "a. AWS Direct Connect" at bounding box center [471, 277] width 0 height 11
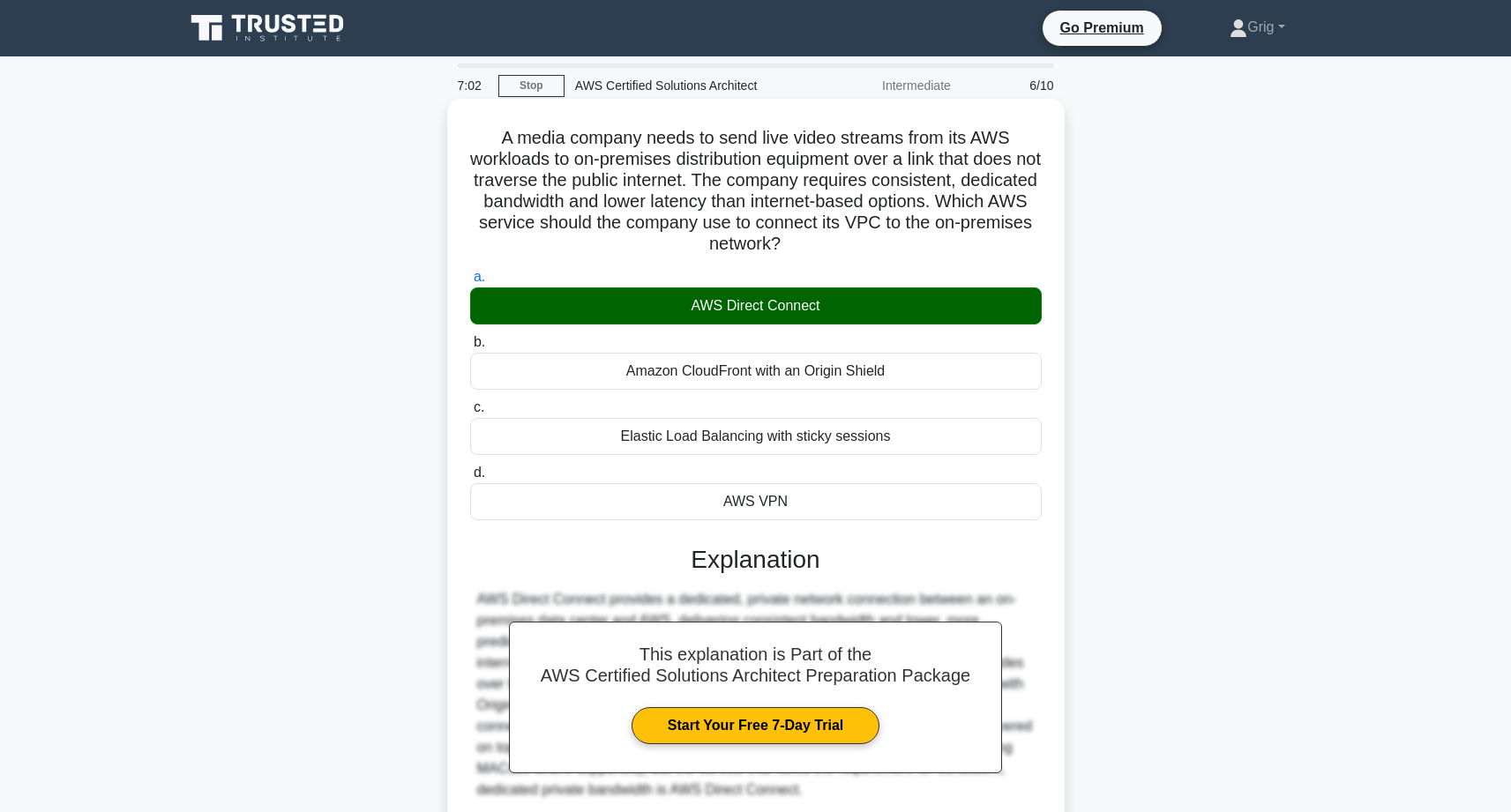
scroll to position [148, 0]
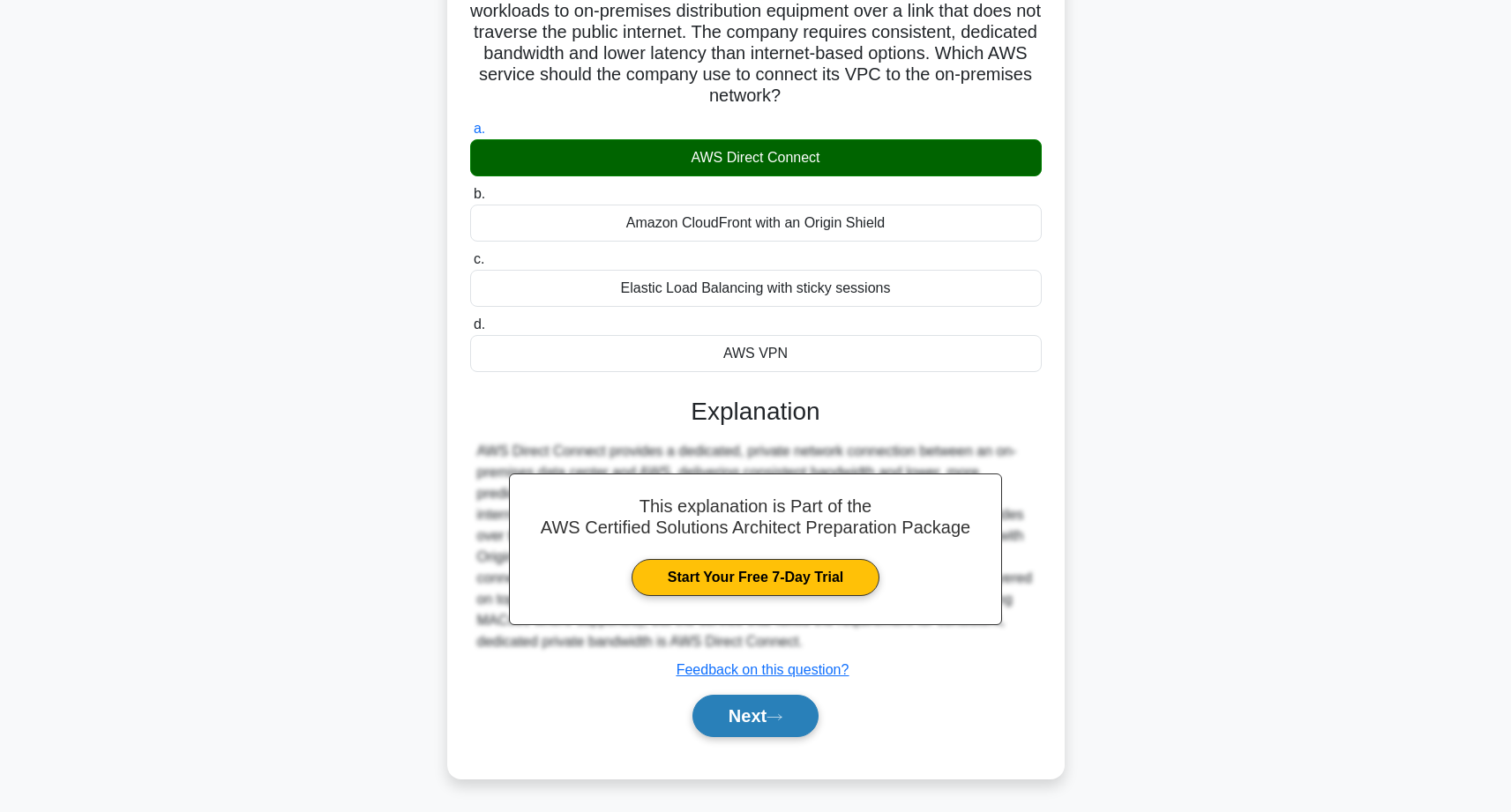
click at [751, 726] on button "Next" at bounding box center [756, 715] width 126 height 42
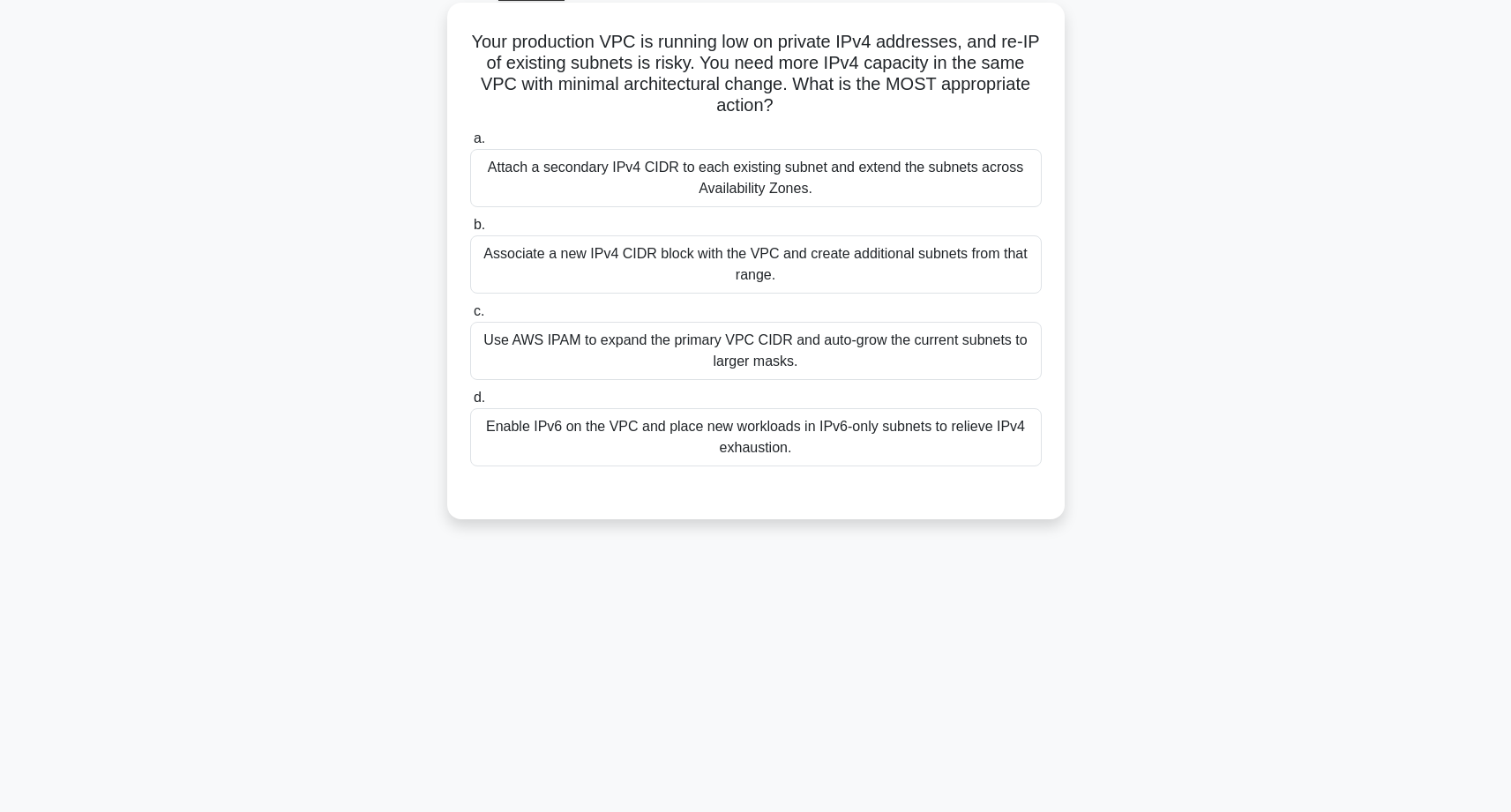
scroll to position [0, 0]
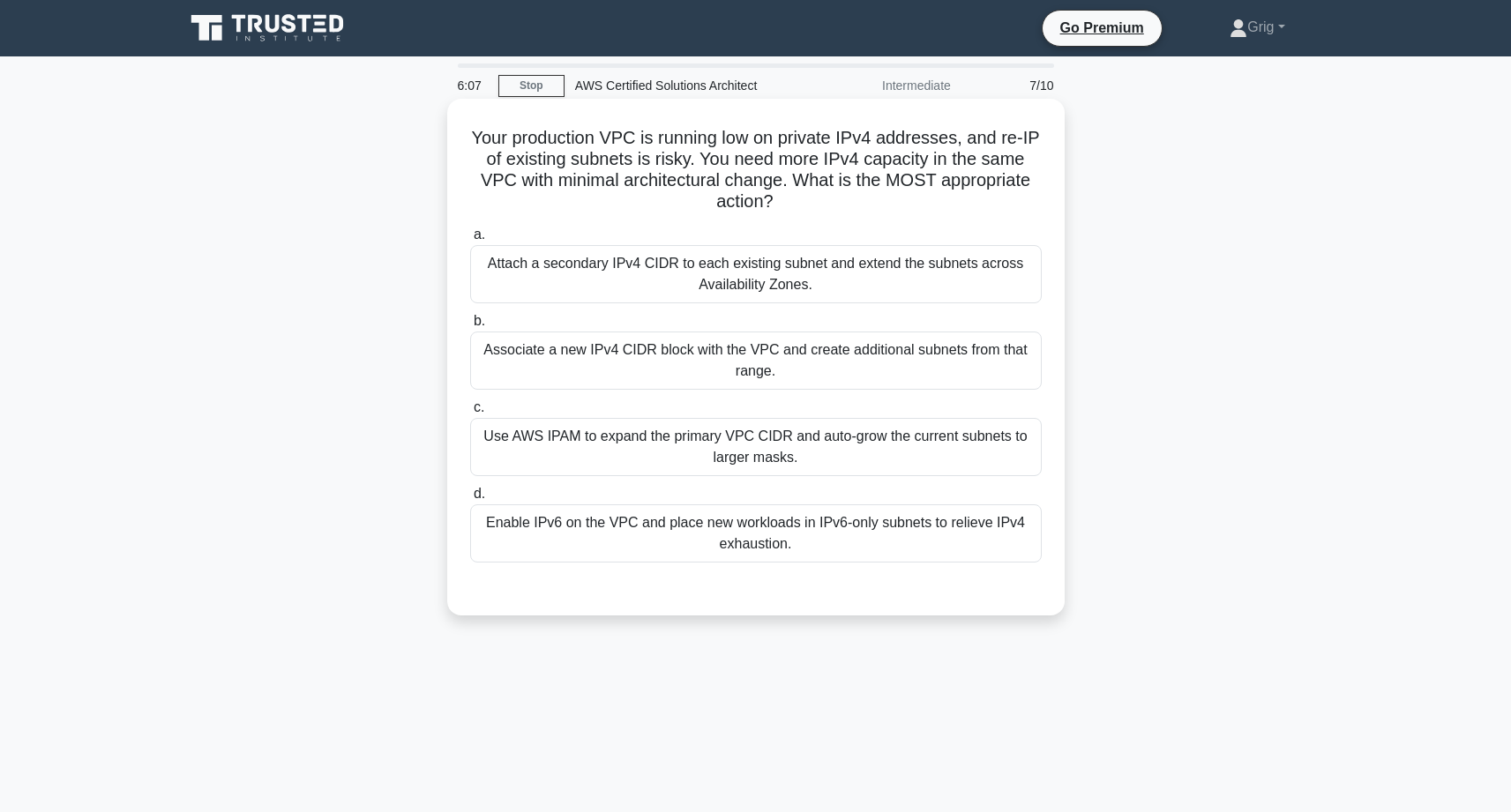
click at [798, 376] on div "Associate a new IPv4 CIDR block with the VPC and create additional subnets from…" at bounding box center [756, 360] width 572 height 58
click at [471, 327] on input "b. Associate a new IPv4 CIDR block with the VPC and create additional subnets f…" at bounding box center [471, 321] width 0 height 11
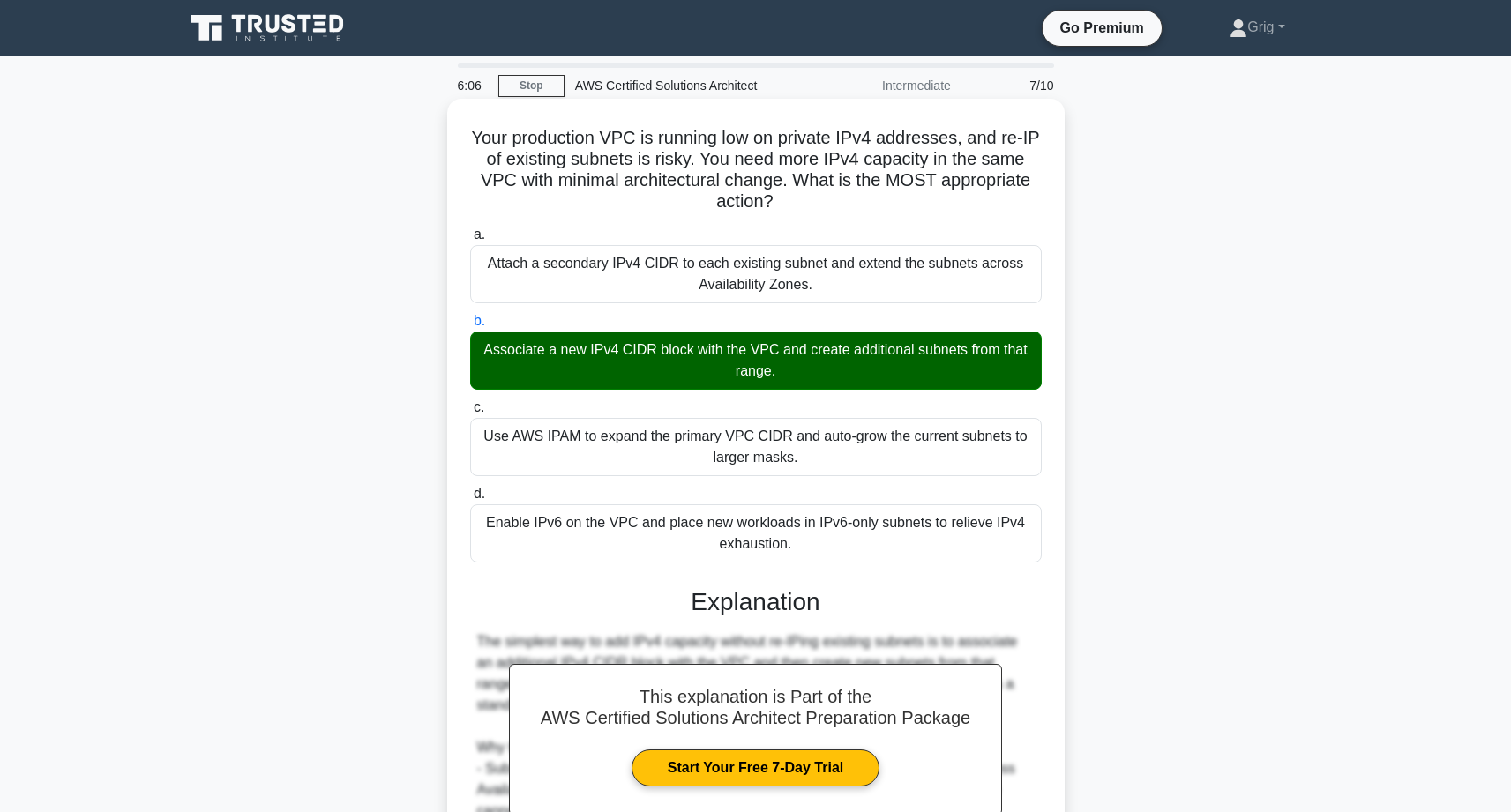
scroll to position [254, 0]
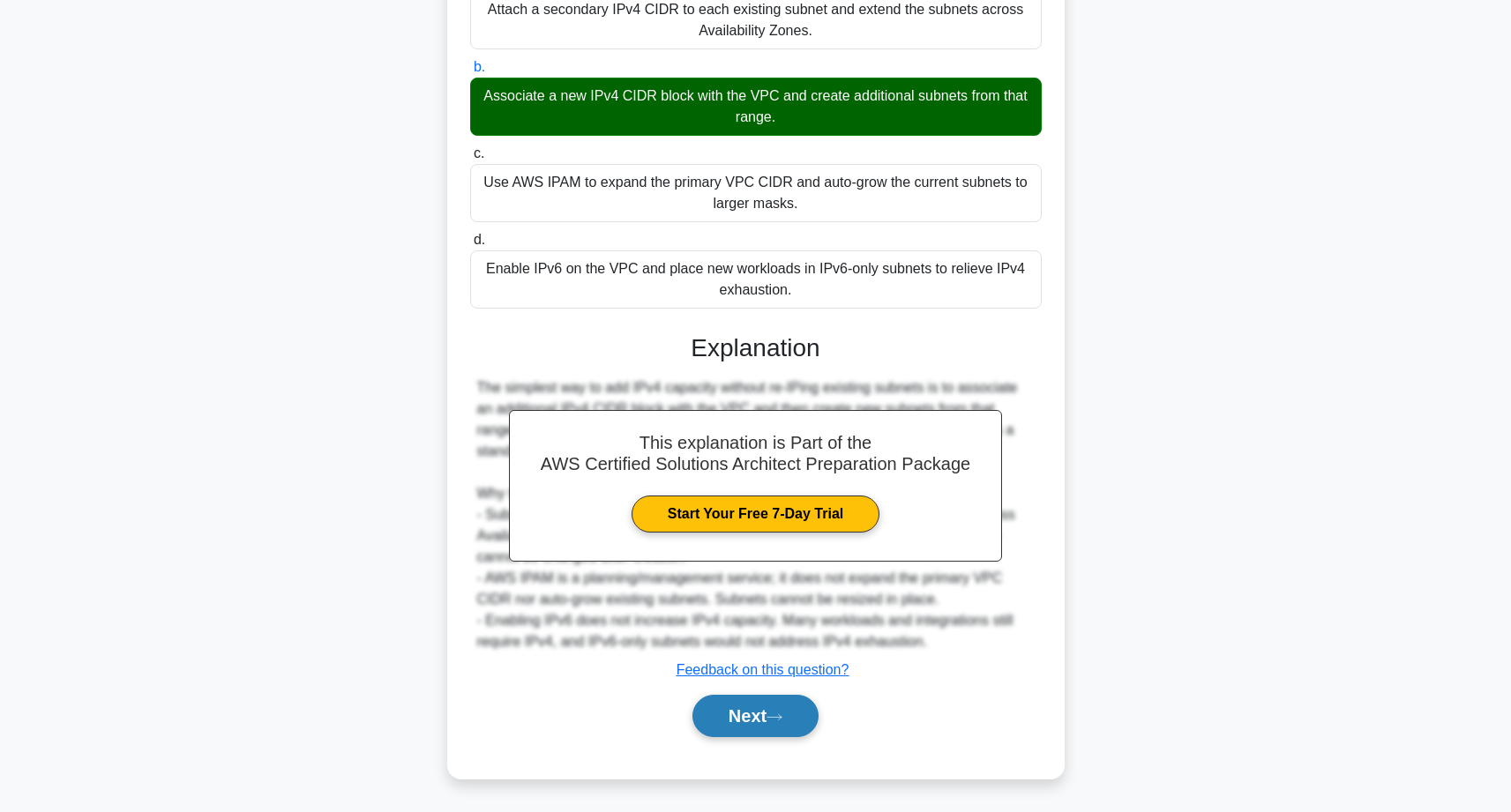
click at [761, 725] on button "Next" at bounding box center [756, 715] width 126 height 42
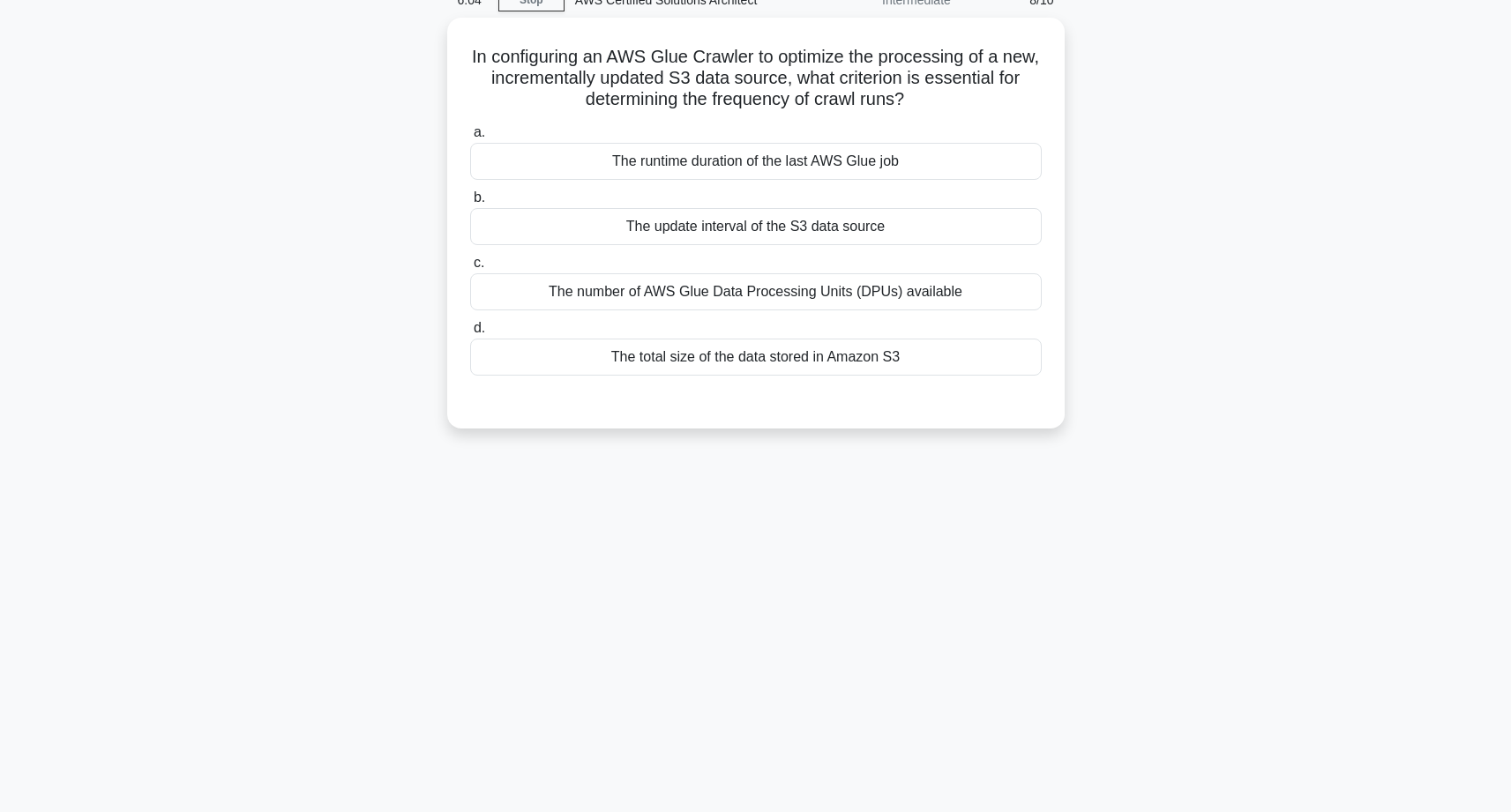
scroll to position [0, 0]
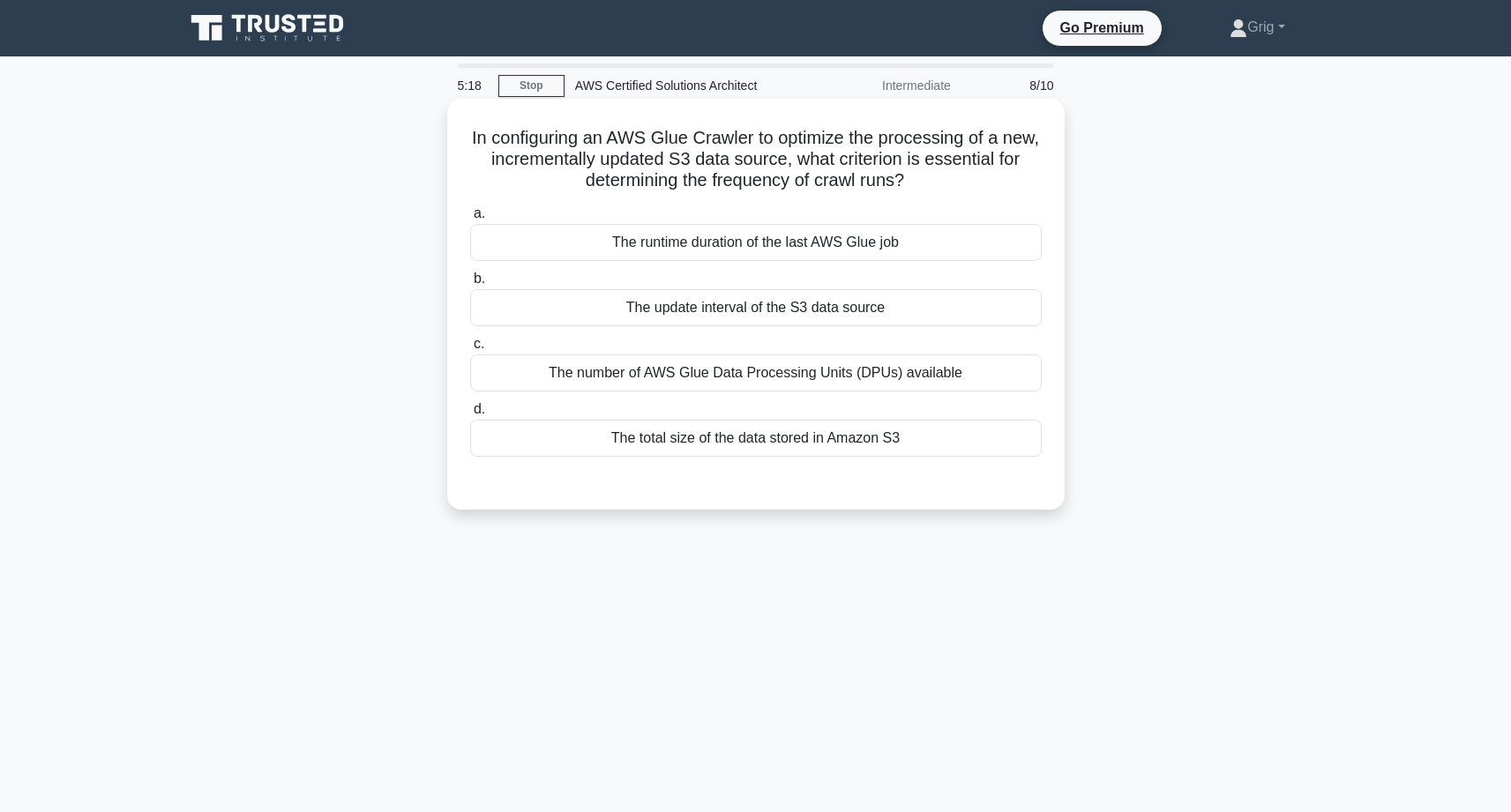
click at [774, 376] on div "The number of AWS Glue Data Processing Units (DPUs) available" at bounding box center [756, 373] width 572 height 37
click at [471, 350] on input "c. The number of AWS Glue Data Processing Units (DPUs) available" at bounding box center [471, 344] width 0 height 11
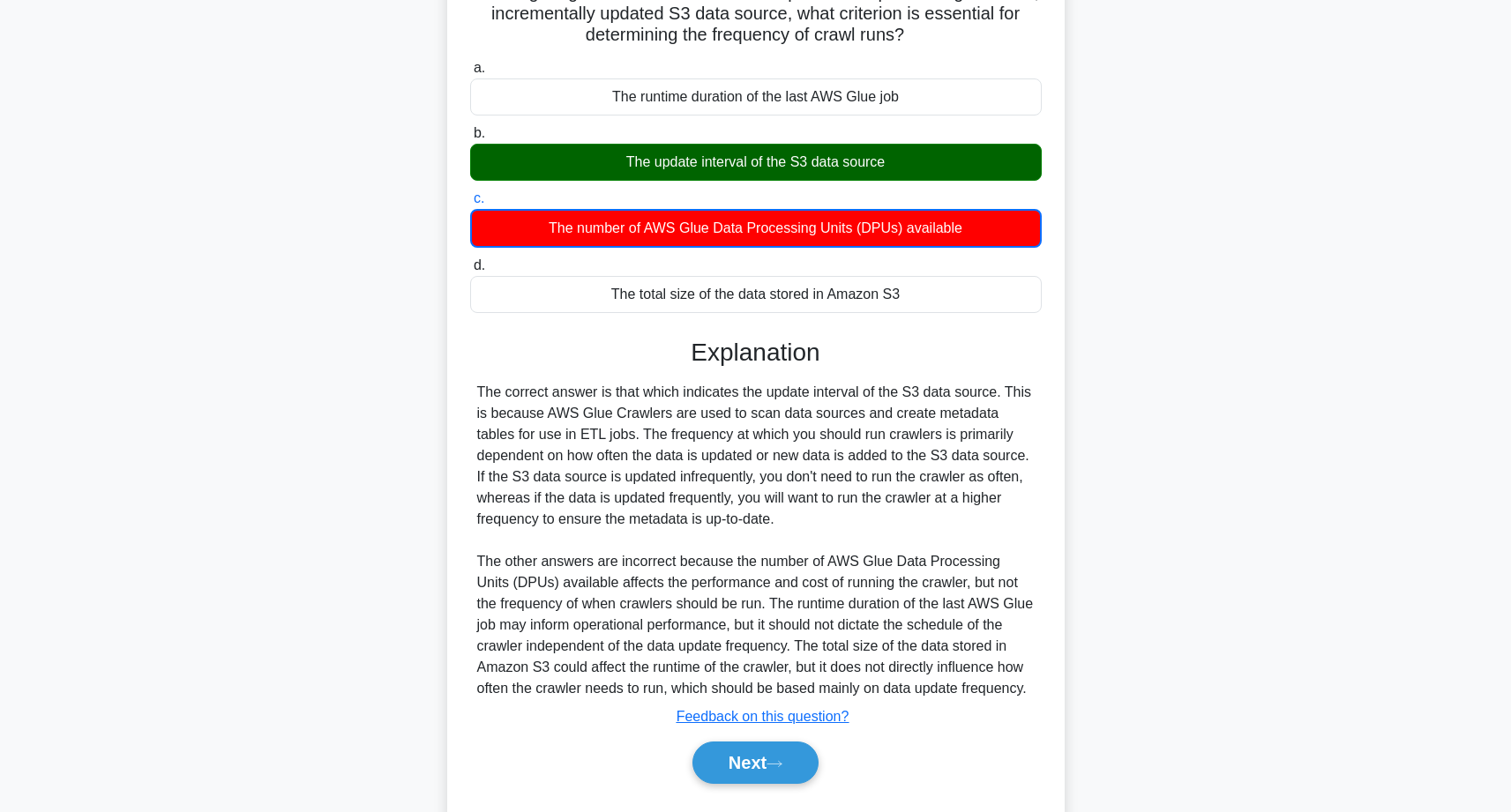
scroll to position [192, 0]
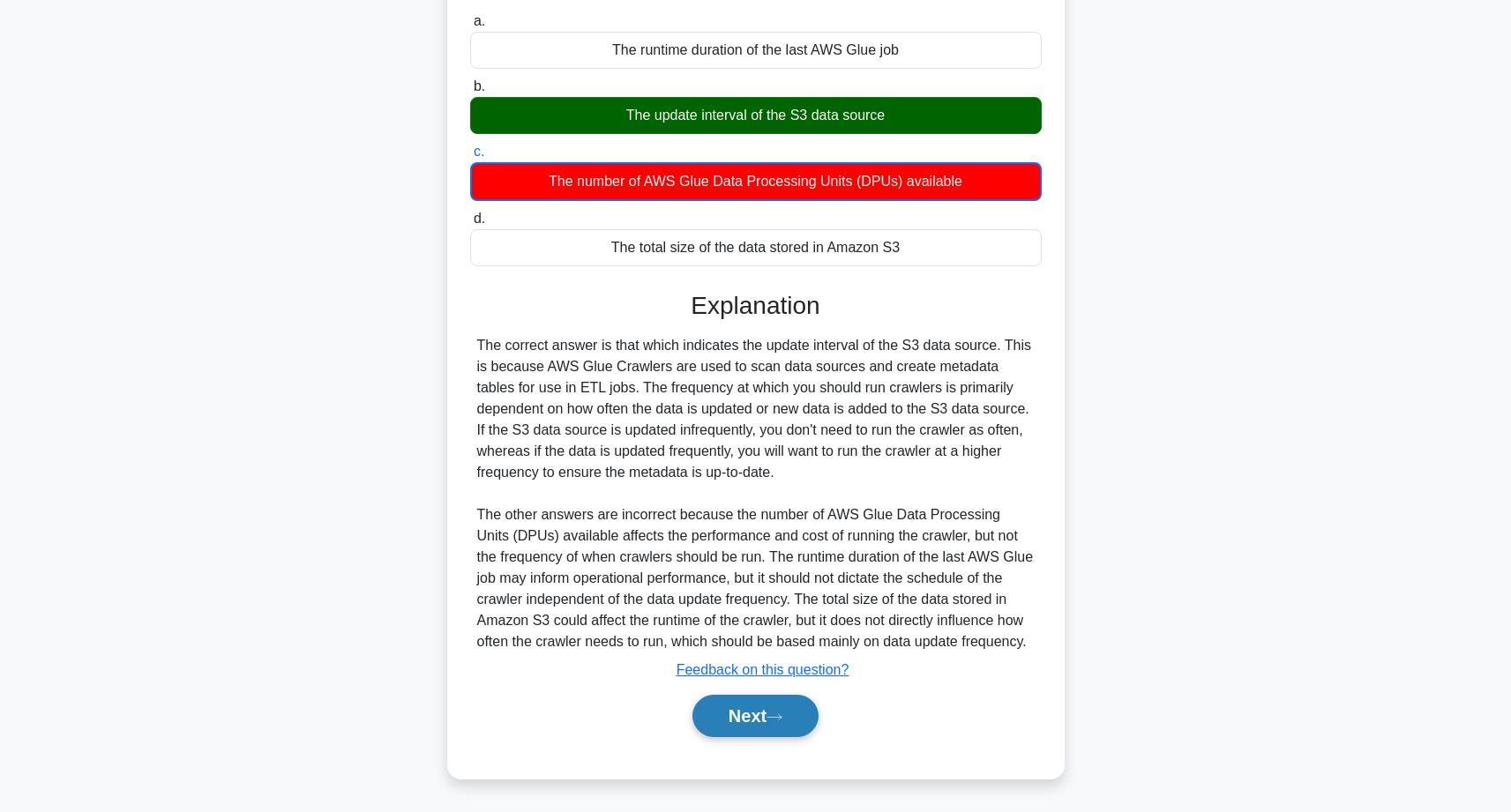
click at [745, 714] on button "Next" at bounding box center [756, 715] width 126 height 42
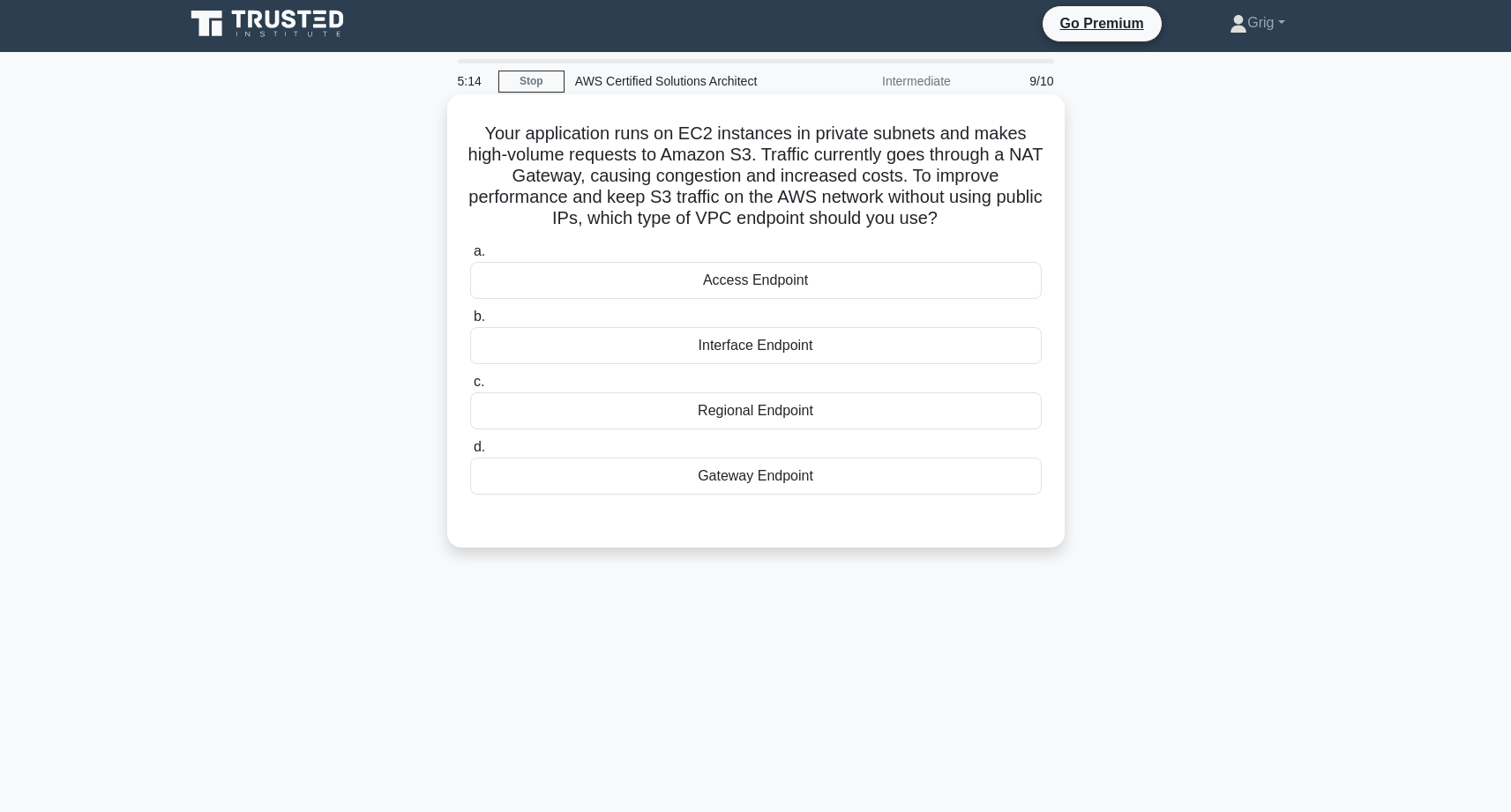
scroll to position [0, 0]
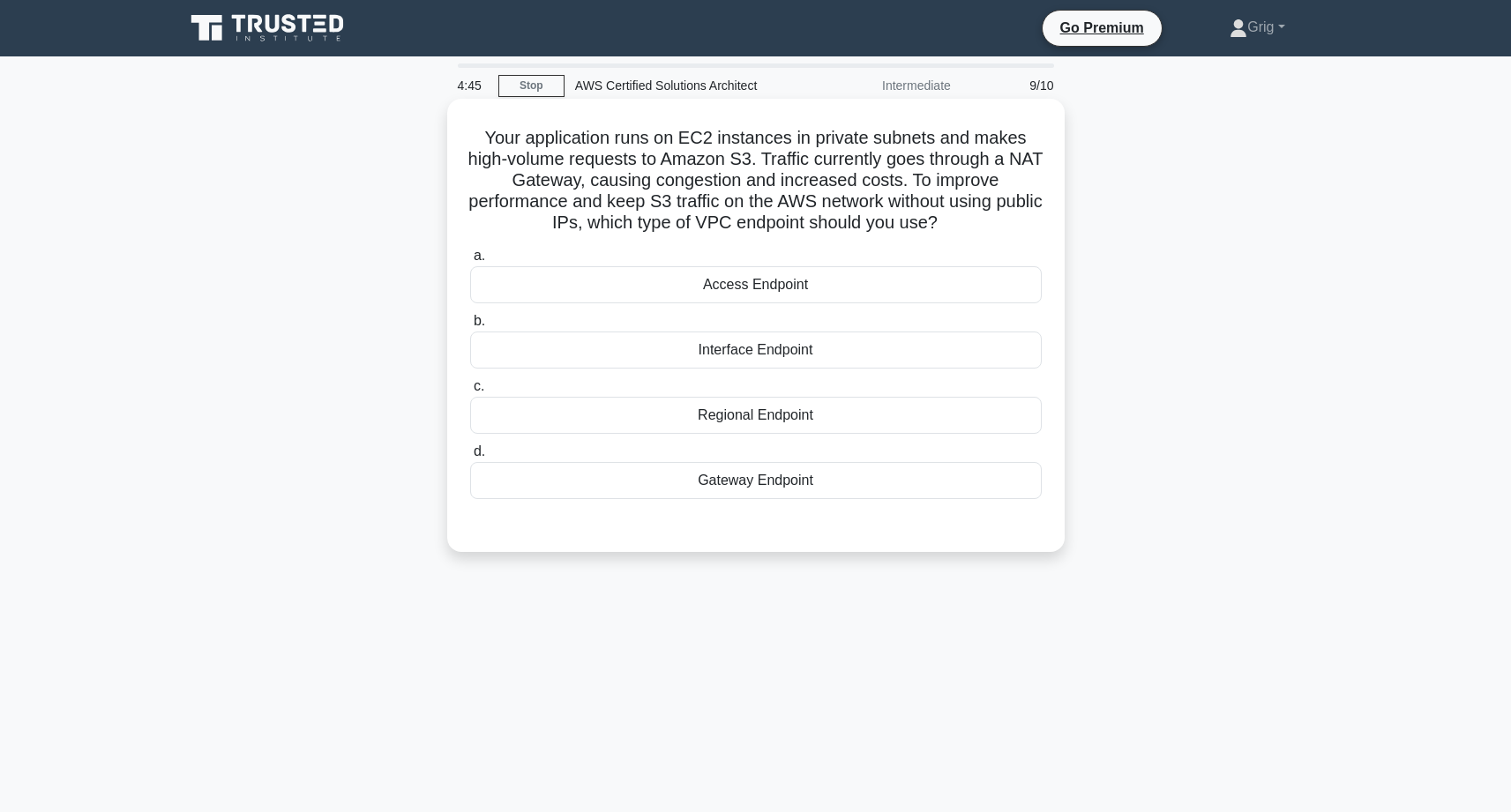
click at [732, 484] on div "Gateway Endpoint" at bounding box center [756, 481] width 572 height 37
click at [471, 457] on input "d. Gateway Endpoint" at bounding box center [471, 452] width 0 height 11
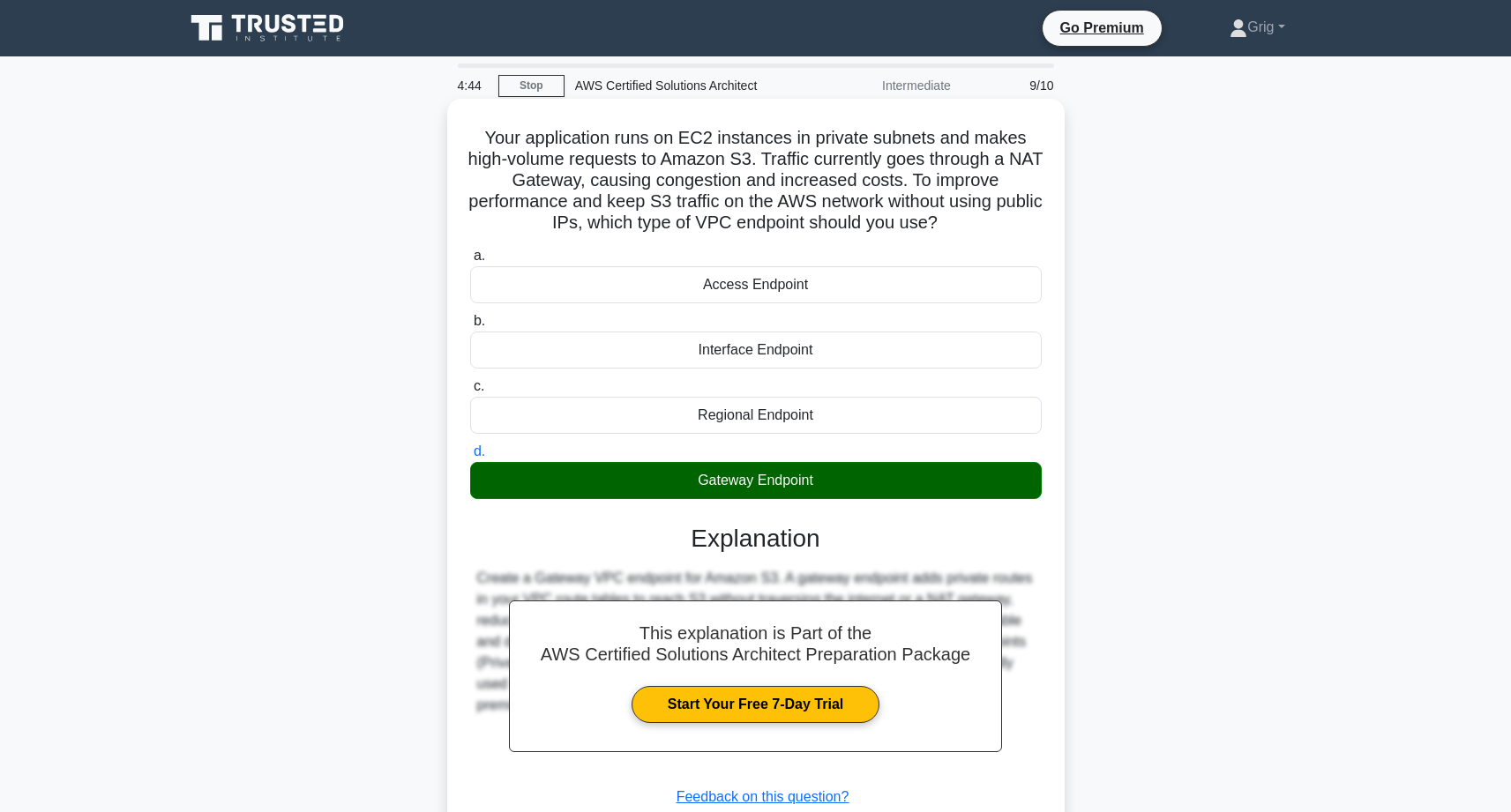
scroll to position [140, 0]
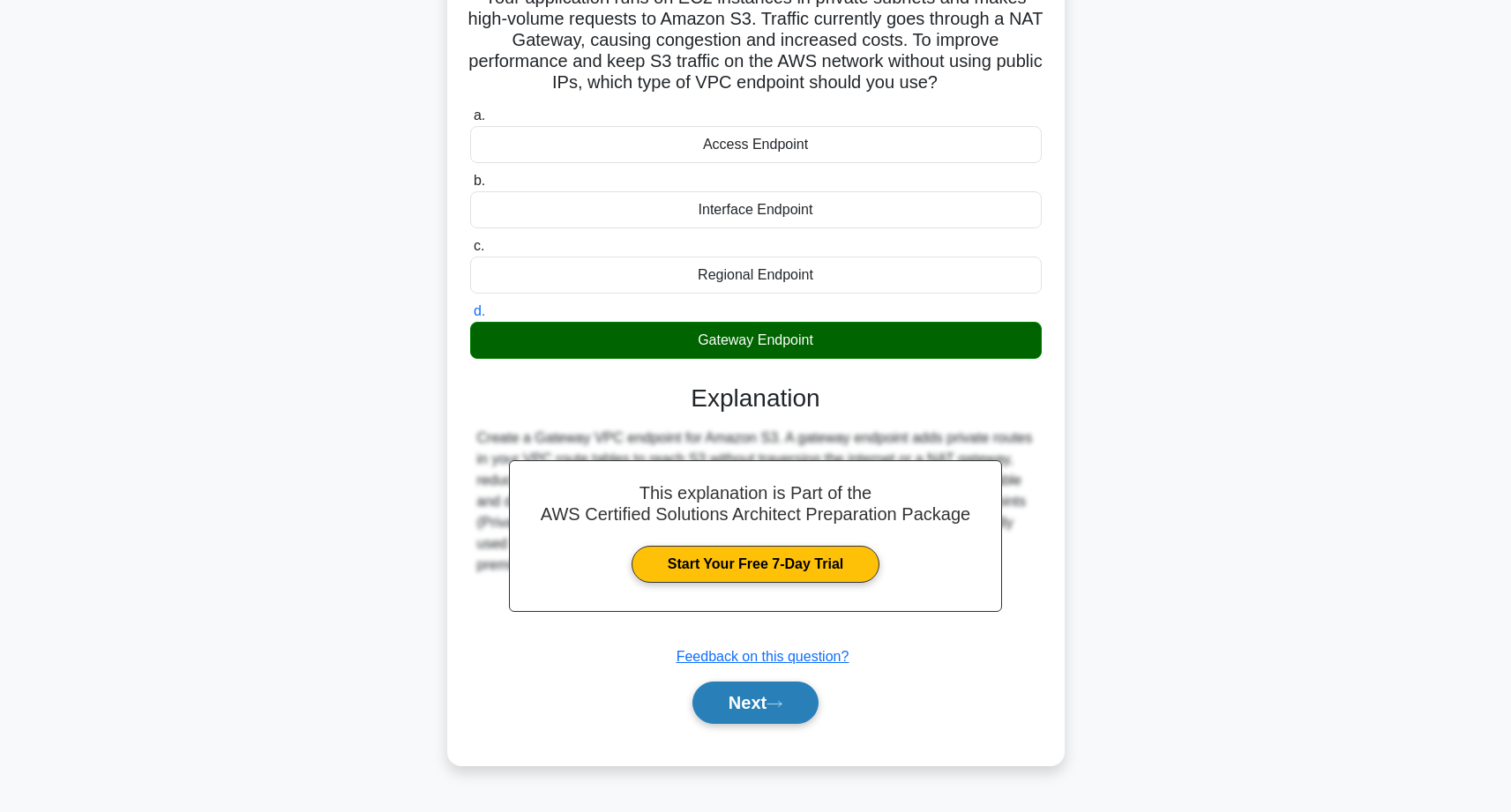
click at [741, 706] on button "Next" at bounding box center [756, 702] width 126 height 42
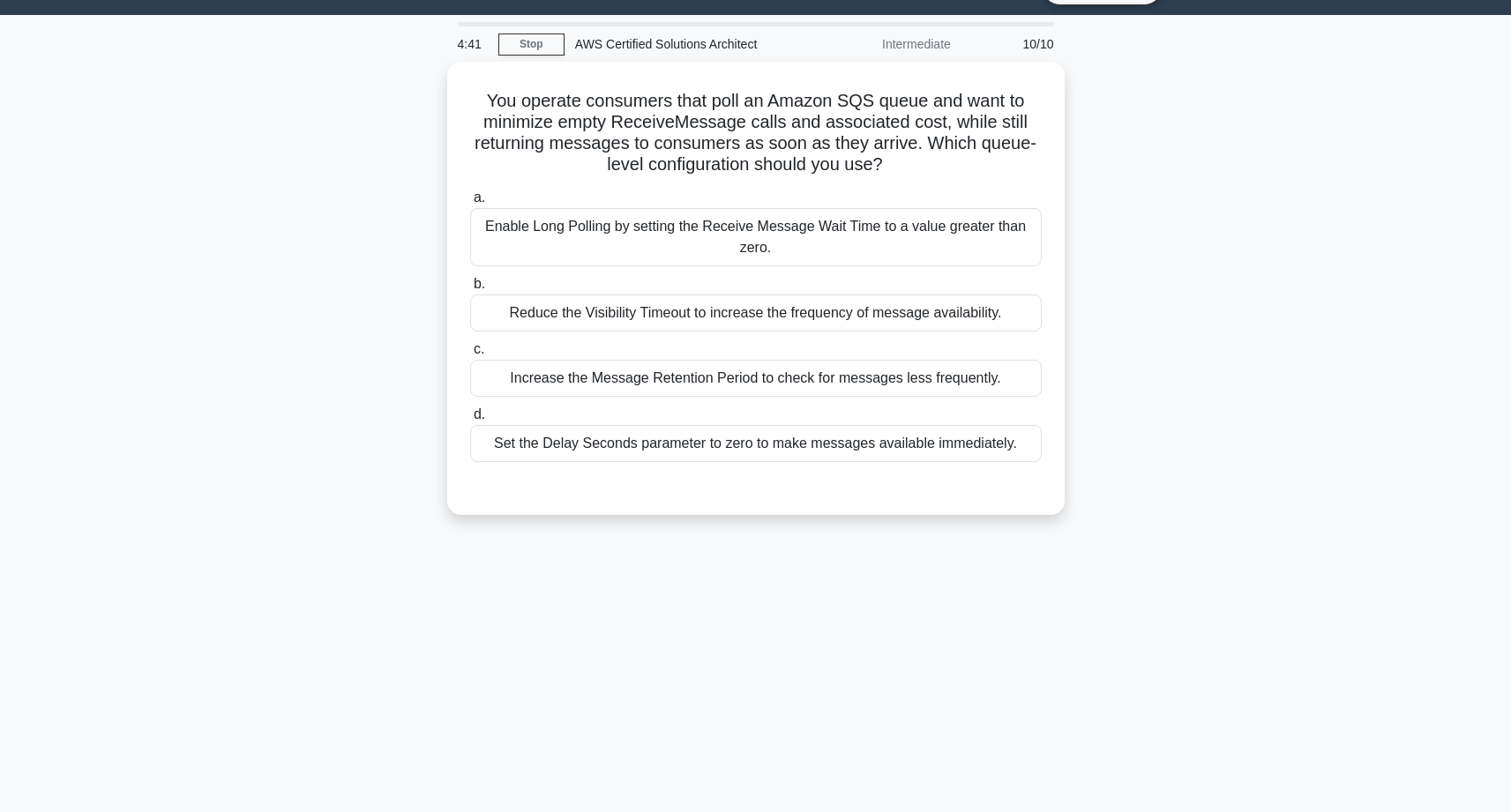
scroll to position [0, 0]
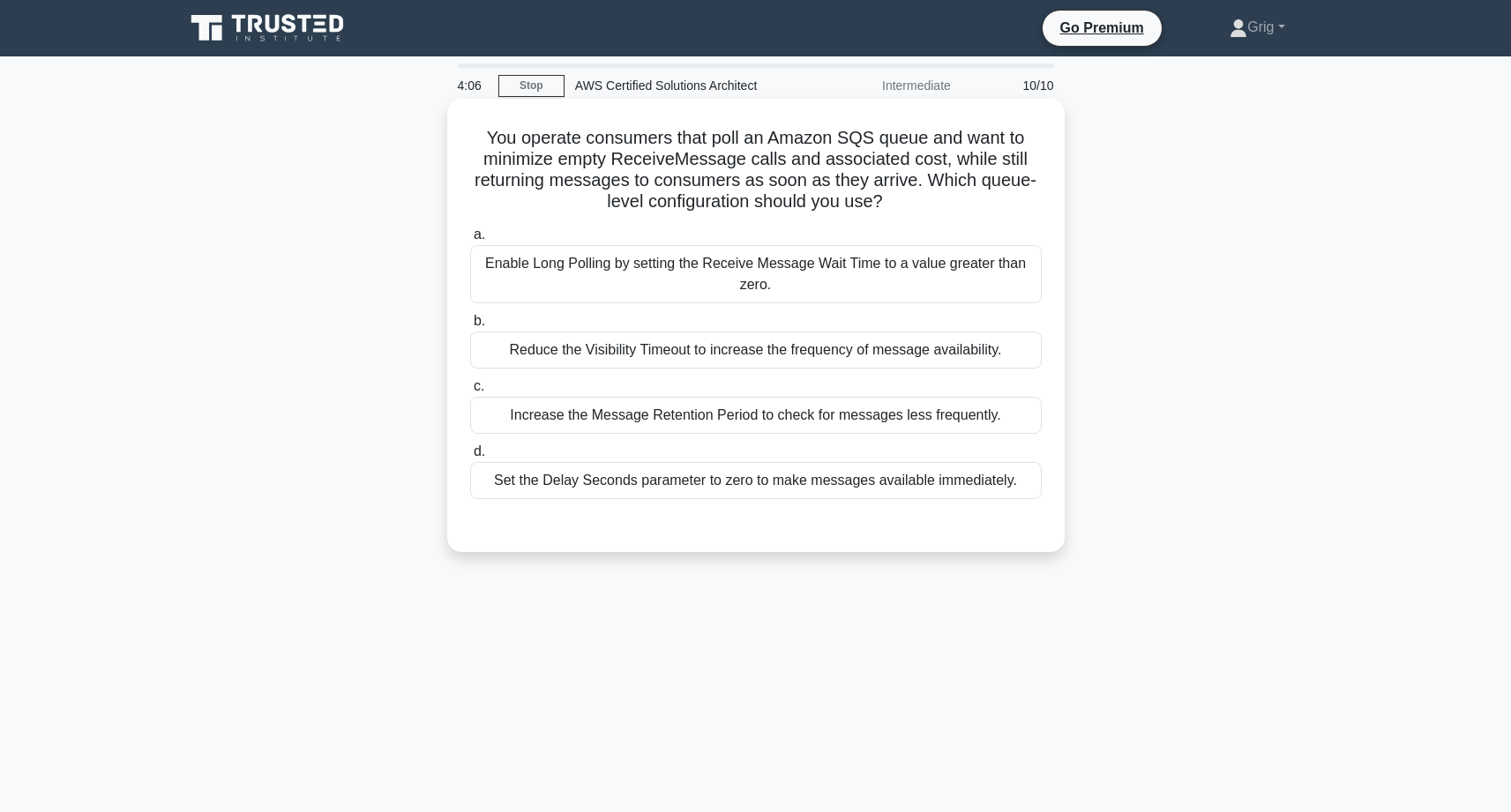
click at [678, 246] on div "Enable Long Polling by setting the Receive Message Wait Time to a value greater…" at bounding box center [756, 274] width 572 height 58
click at [471, 241] on input "a. Enable Long Polling by setting the Receive Message Wait Time to a value grea…" at bounding box center [471, 235] width 0 height 11
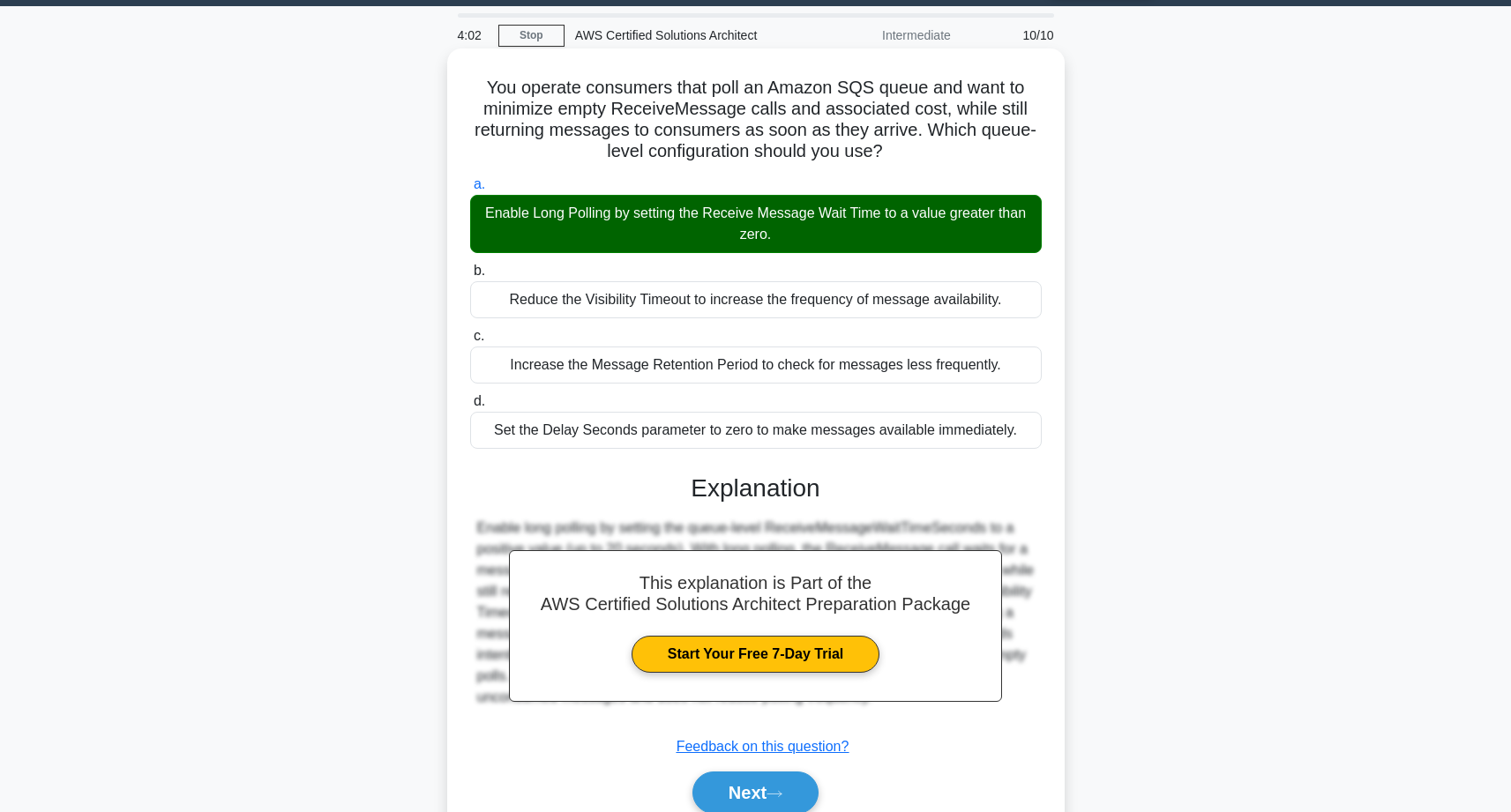
scroll to position [140, 0]
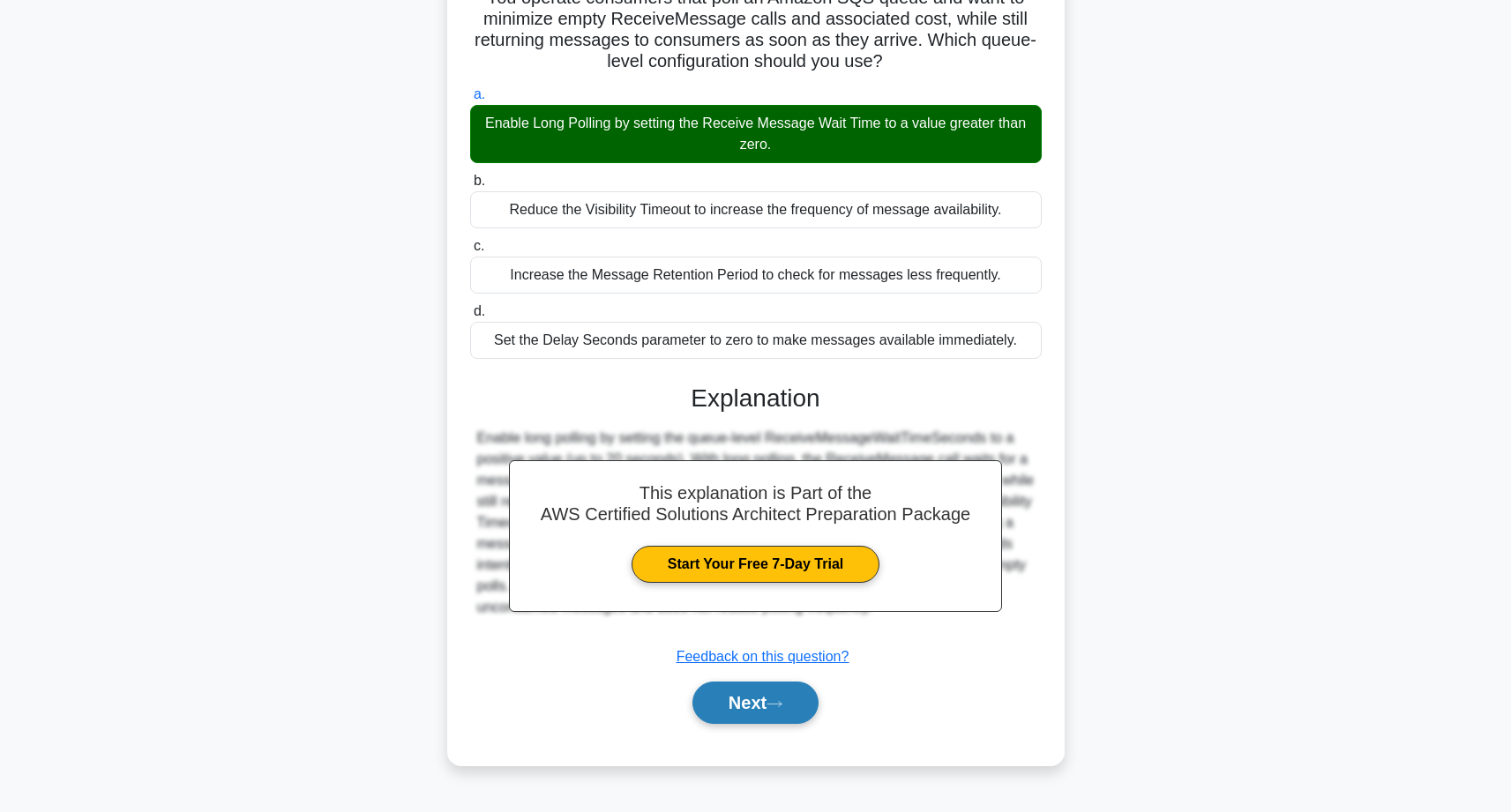
click at [743, 699] on button "Next" at bounding box center [756, 702] width 126 height 42
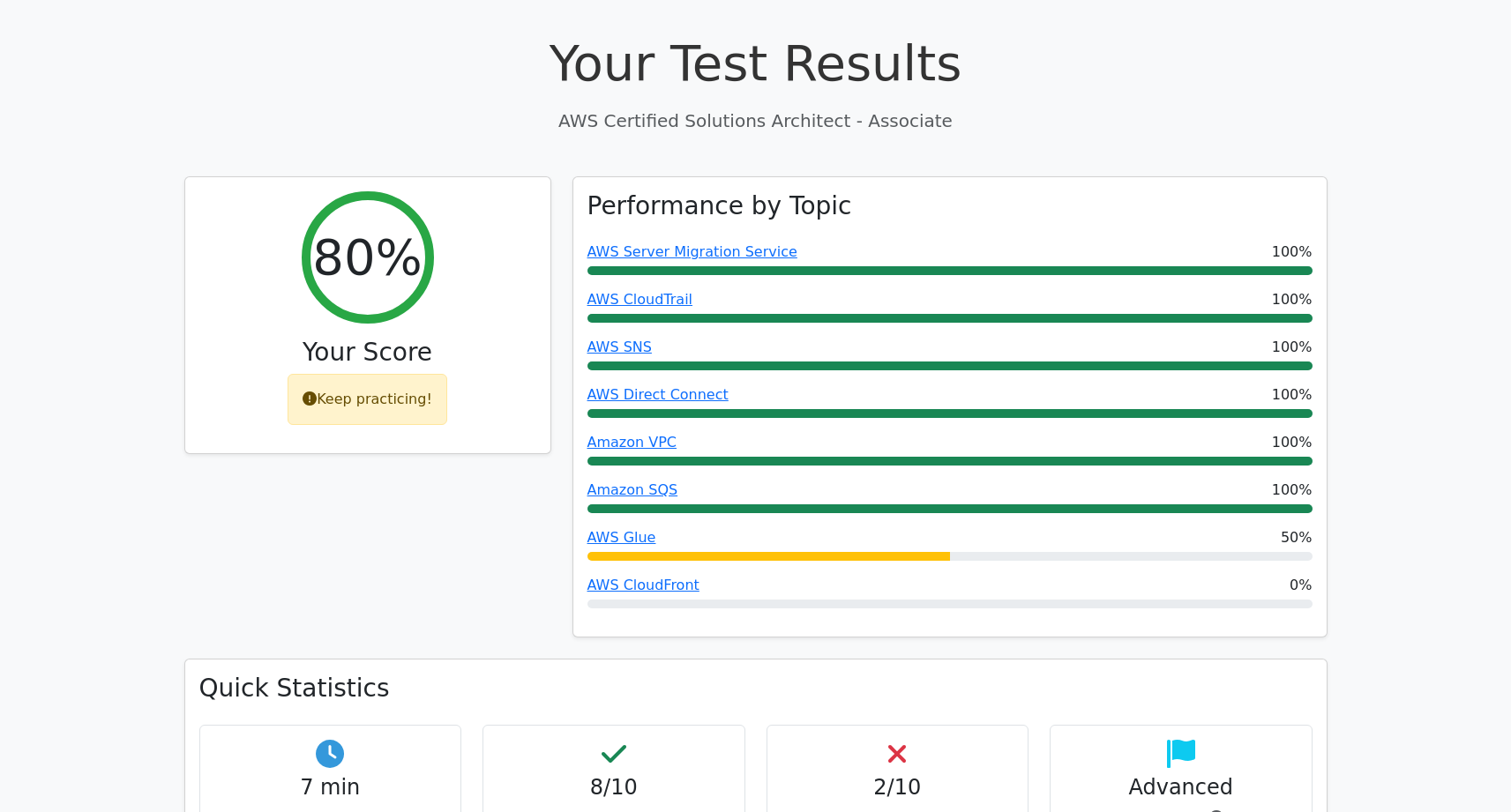
scroll to position [607, 0]
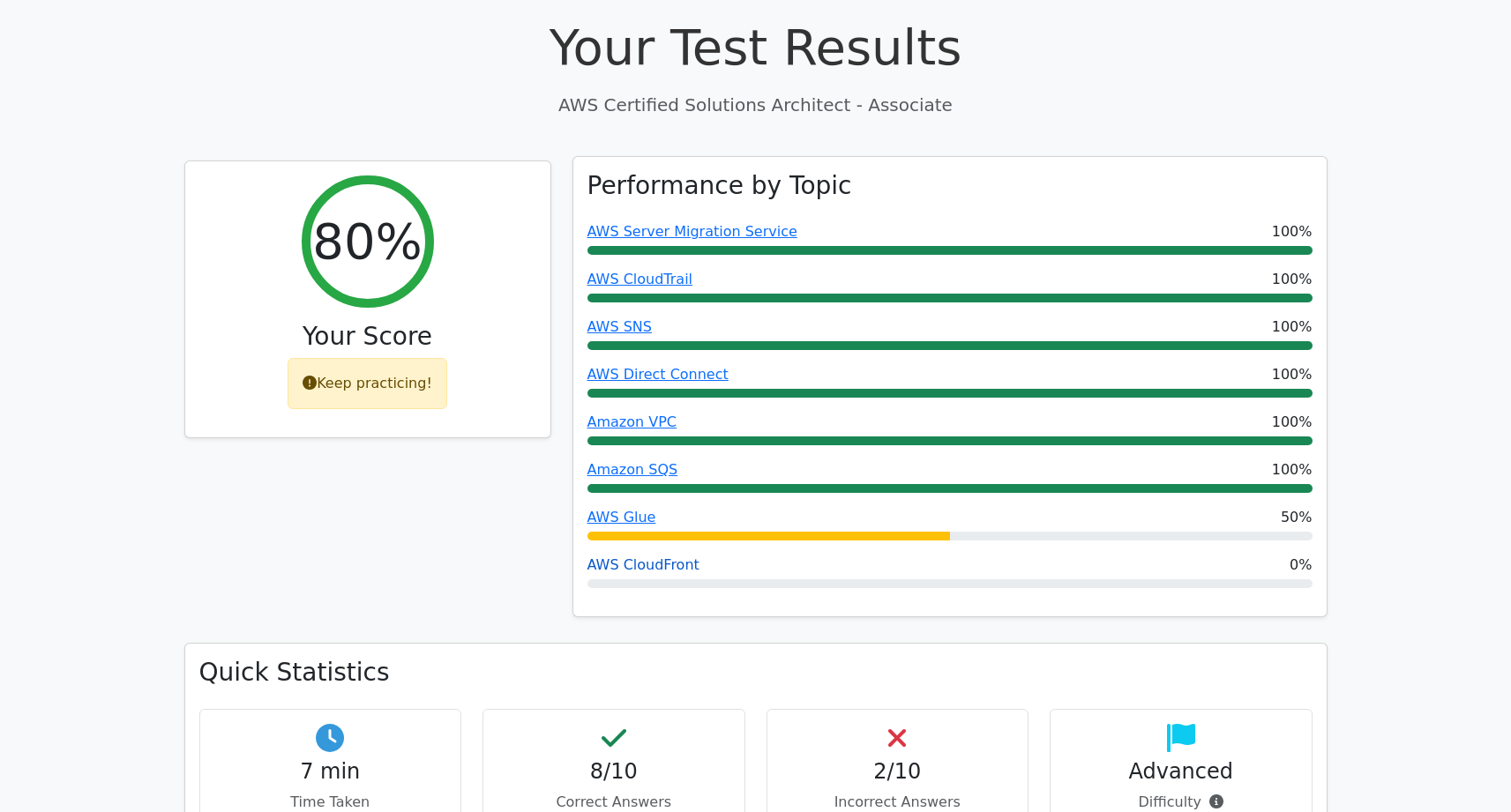
click at [656, 556] on link "AWS CloudFront" at bounding box center [643, 565] width 112 height 17
